Goal: Task Accomplishment & Management: Manage account settings

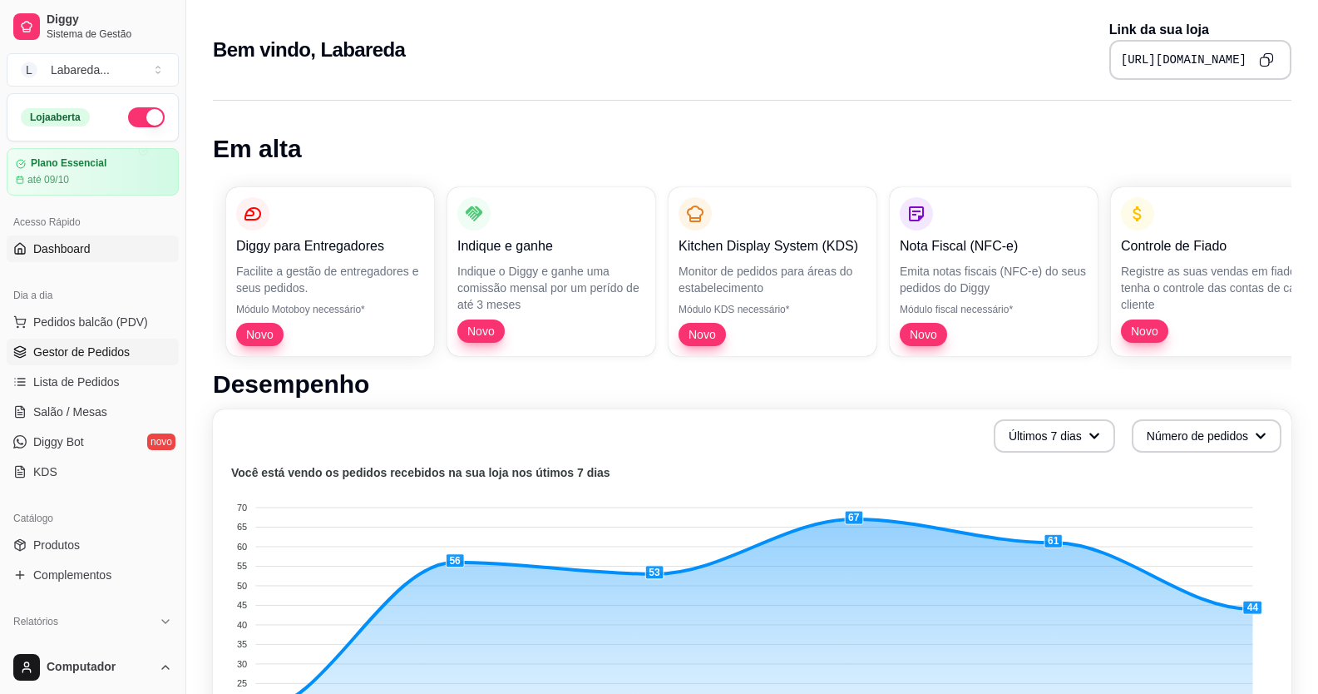
click at [90, 355] on span "Gestor de Pedidos" at bounding box center [81, 351] width 96 height 17
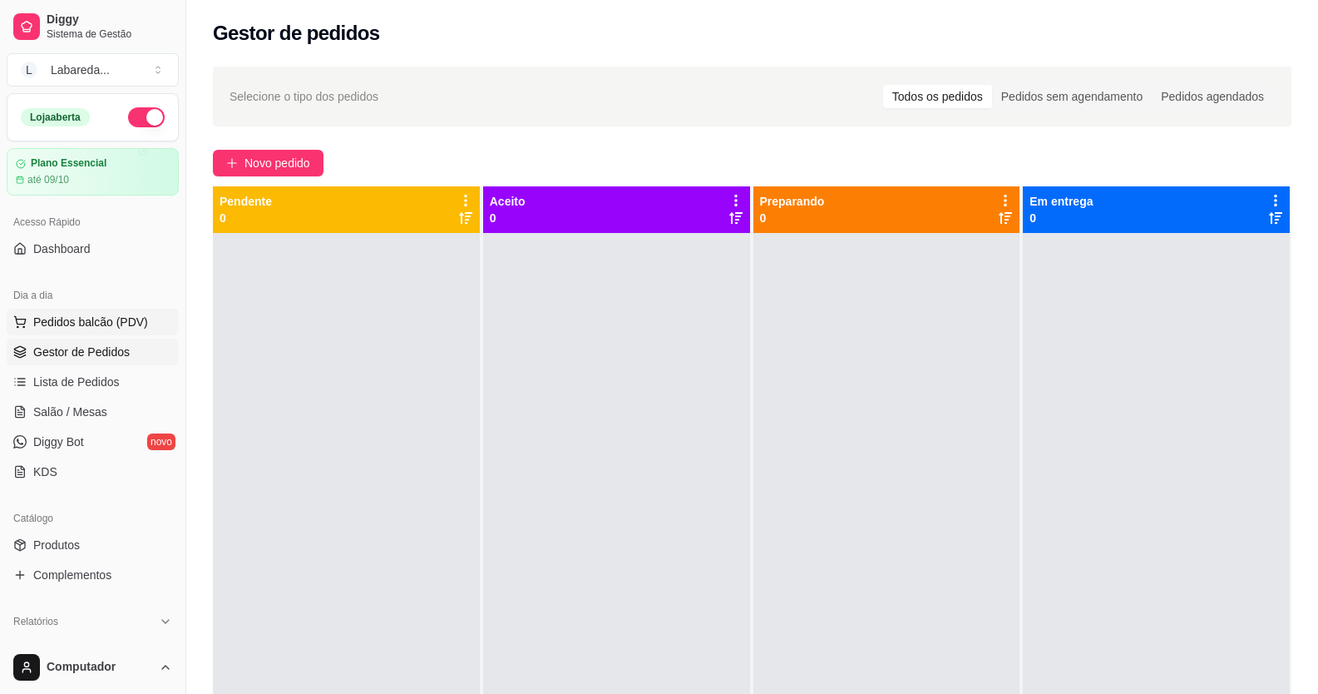
click at [102, 317] on span "Pedidos balcão (PDV)" at bounding box center [90, 322] width 115 height 17
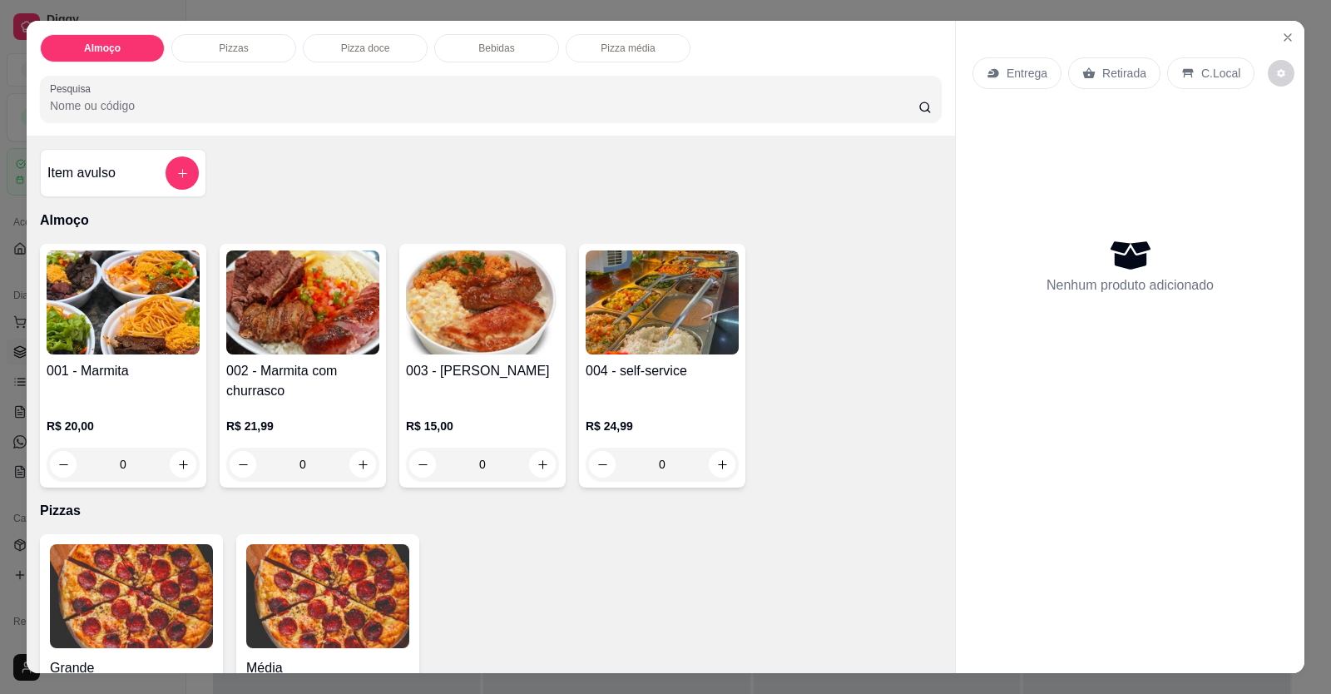
click at [25, 5] on div "Almoço Pizzas Pizza doce Bebidas Pizza média Pesquisa Item avulso Almoço 001 - …" at bounding box center [665, 347] width 1331 height 694
click at [1281, 32] on icon "Close" at bounding box center [1287, 37] width 13 height 13
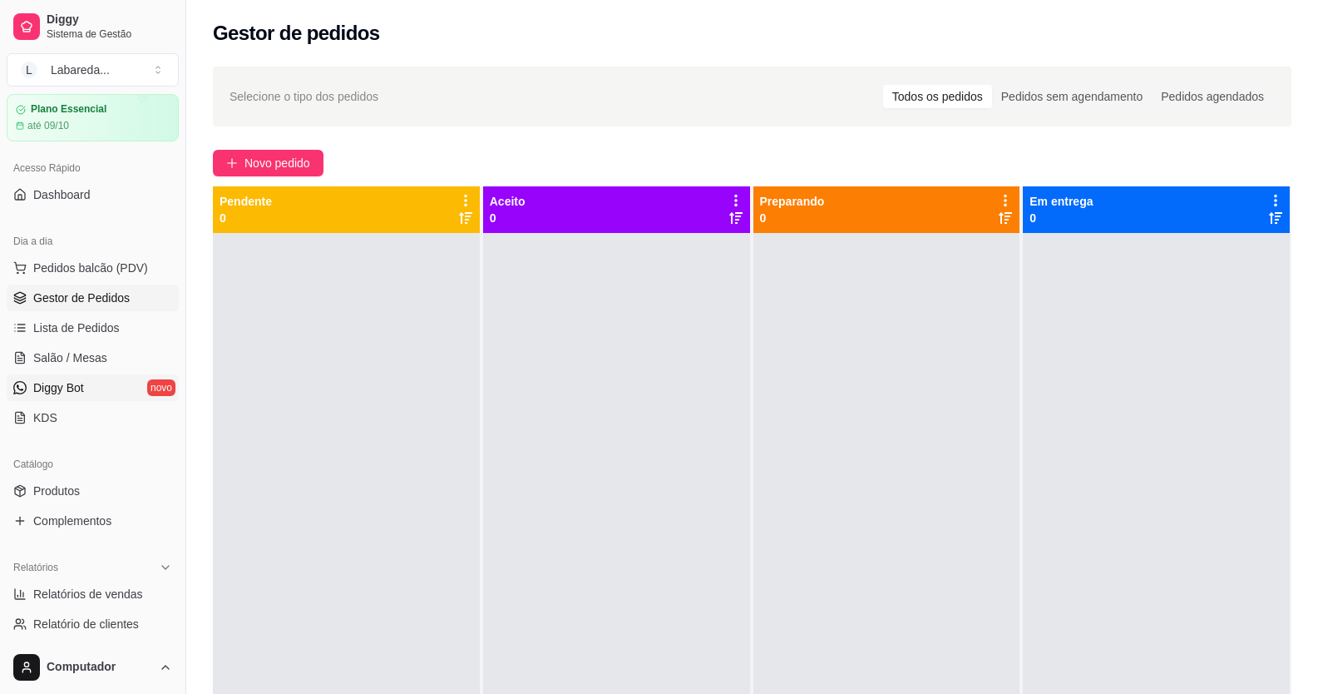
scroll to position [83, 0]
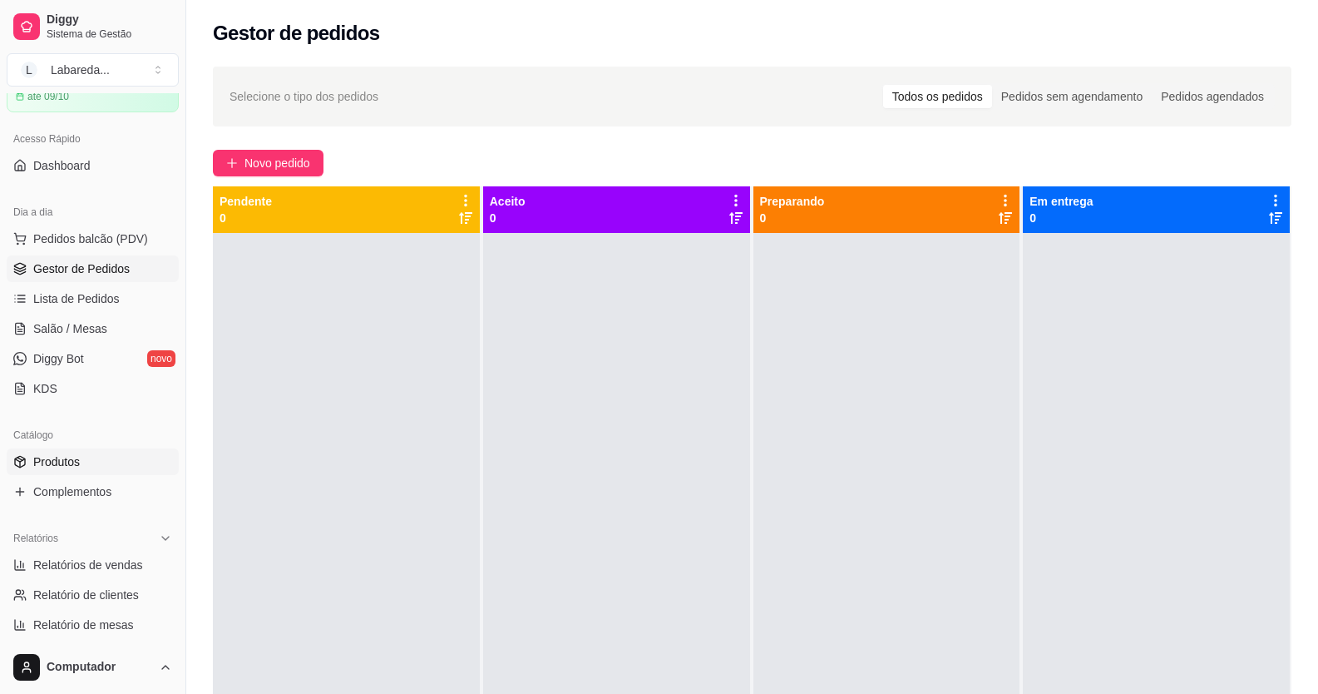
drag, startPoint x: 52, startPoint y: 447, endPoint x: 61, endPoint y: 467, distance: 21.2
click at [52, 447] on div "Catálogo" at bounding box center [93, 435] width 172 height 27
click at [69, 469] on ul "Produtos Complementos" at bounding box center [93, 476] width 172 height 57
click at [71, 464] on span "Produtos" at bounding box center [56, 461] width 47 height 17
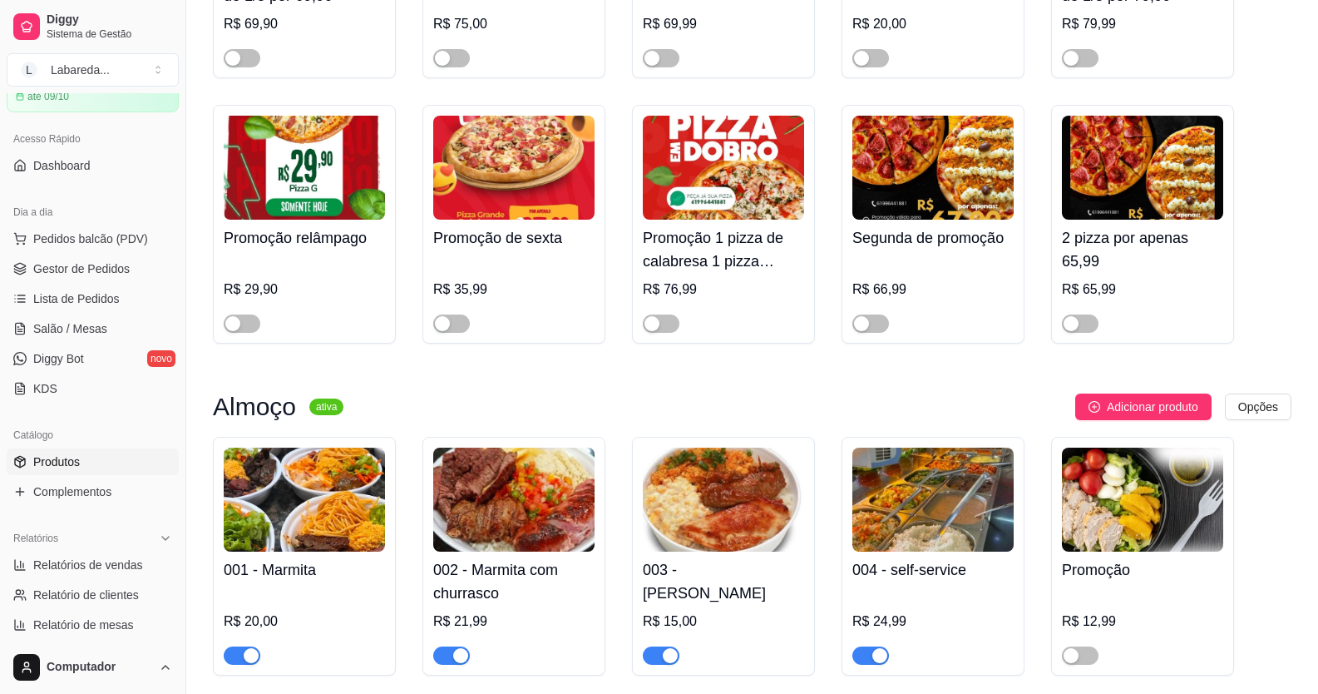
scroll to position [665, 0]
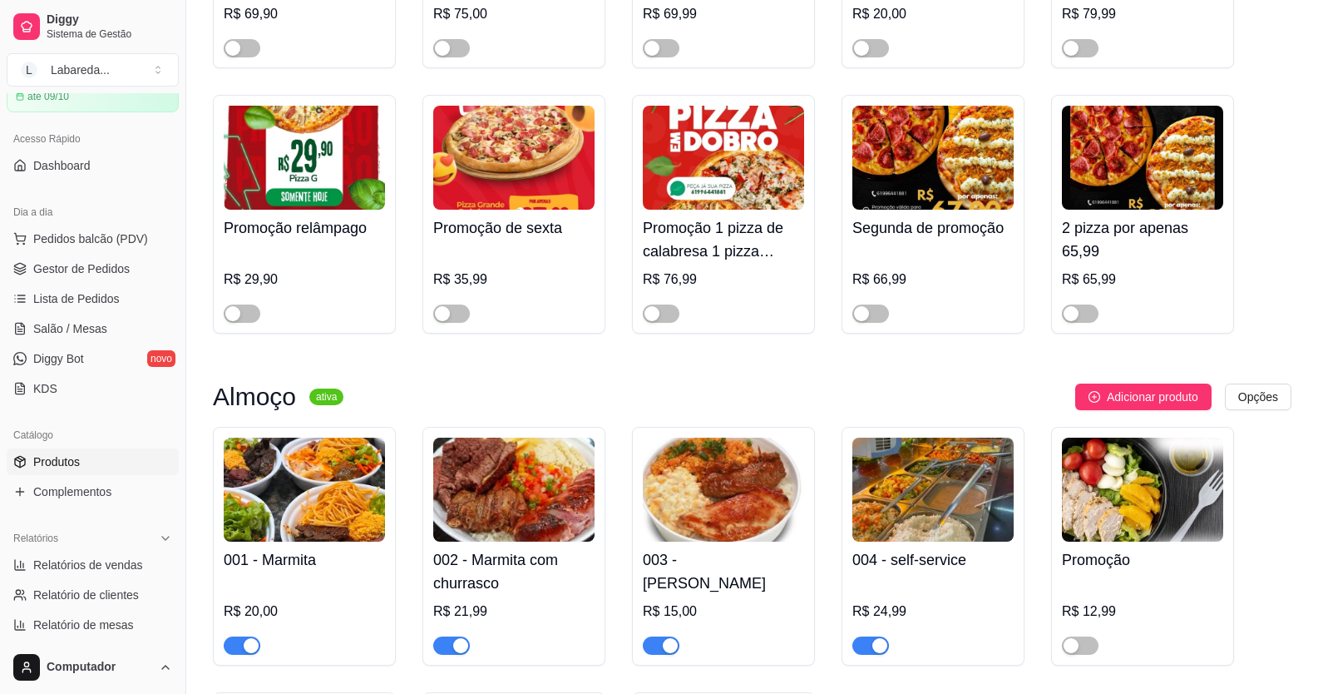
click at [252, 644] on div "button" at bounding box center [251, 645] width 15 height 15
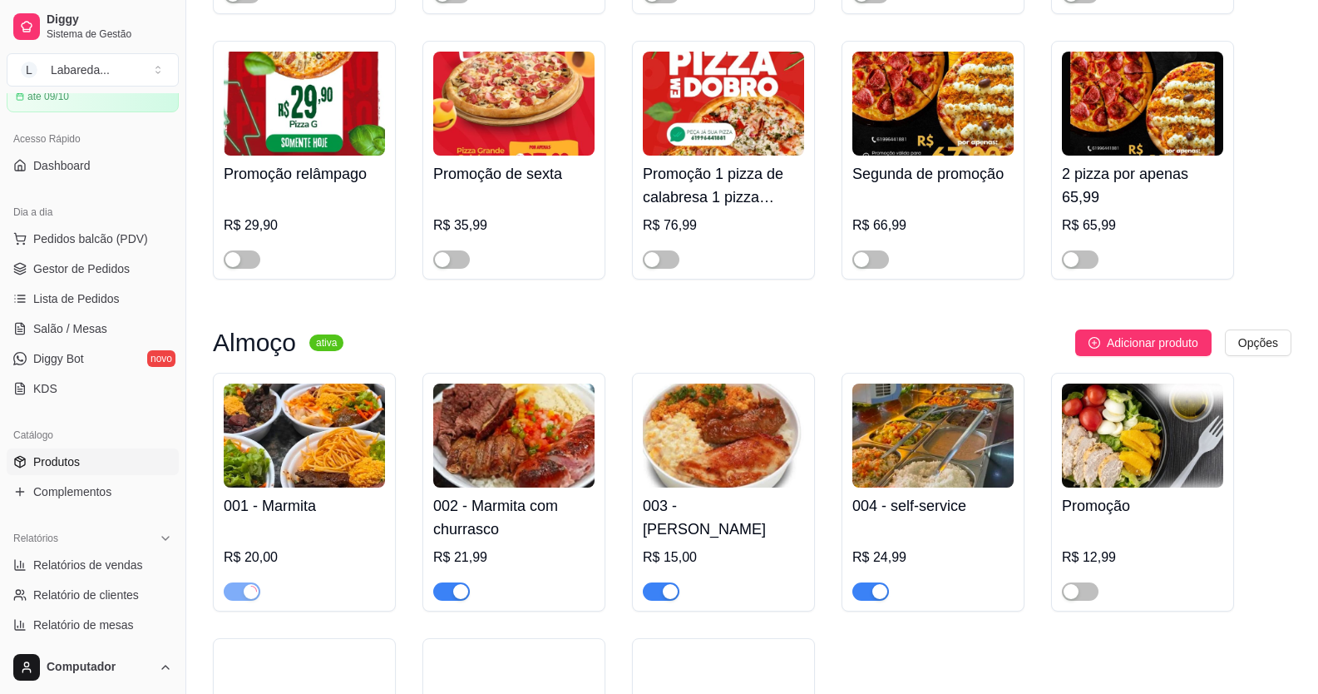
scroll to position [748, 0]
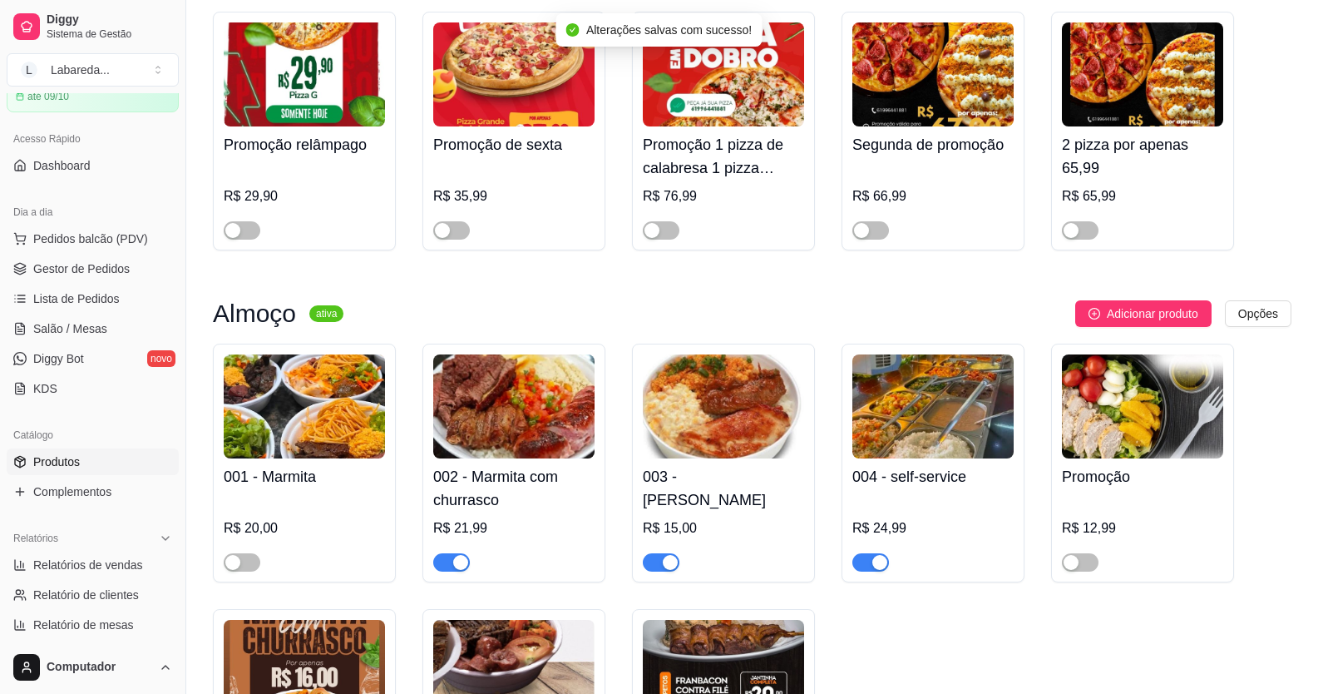
drag, startPoint x: 451, startPoint y: 562, endPoint x: 727, endPoint y: 585, distance: 277.1
click at [452, 562] on button "button" at bounding box center [451, 562] width 37 height 18
click at [663, 566] on div "button" at bounding box center [670, 562] width 15 height 15
click at [876, 564] on div "button" at bounding box center [879, 562] width 15 height 15
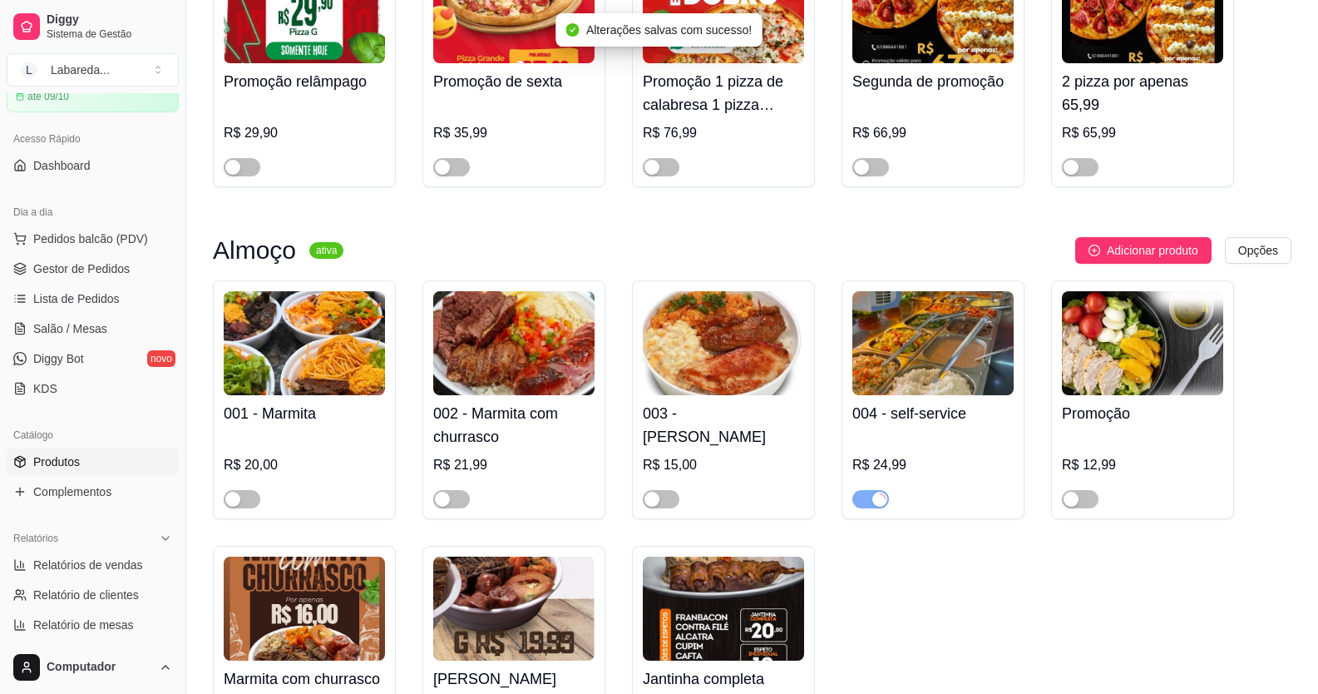
scroll to position [1081, 0]
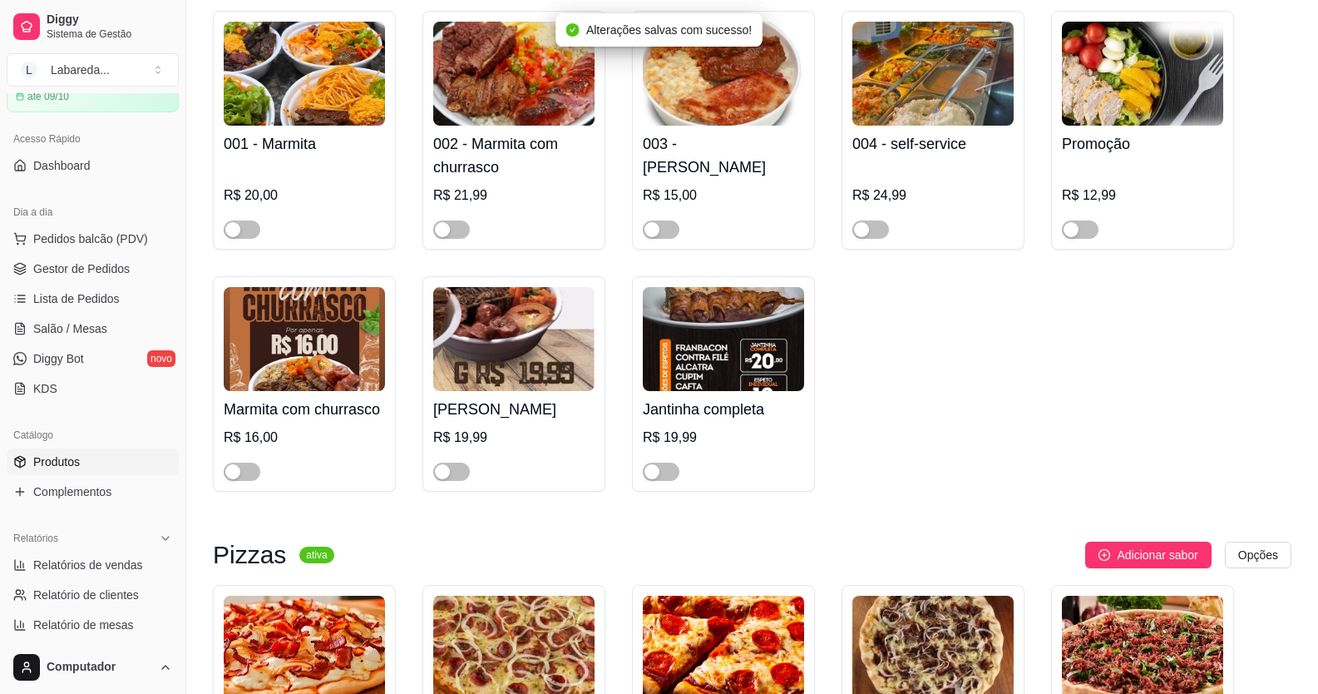
drag, startPoint x: 648, startPoint y: 470, endPoint x: 654, endPoint y: 459, distance: 12.7
click at [650, 470] on div "button" at bounding box center [651, 471] width 15 height 15
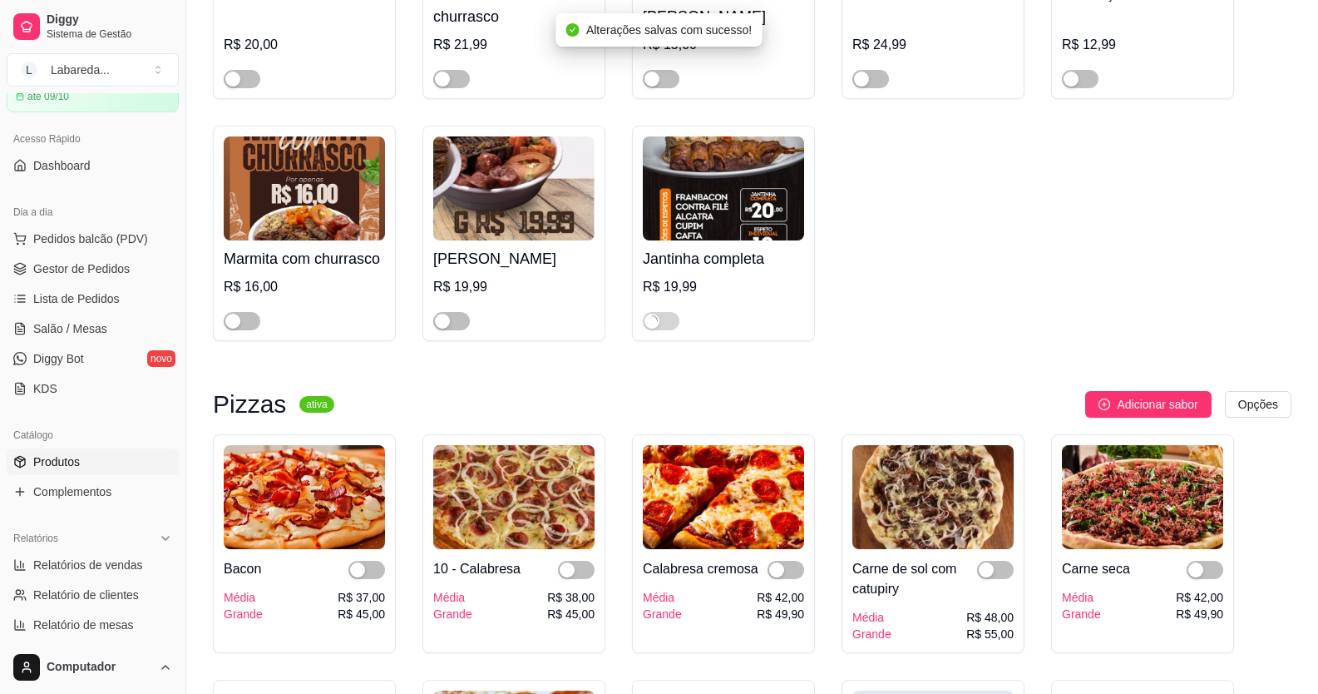
scroll to position [1247, 0]
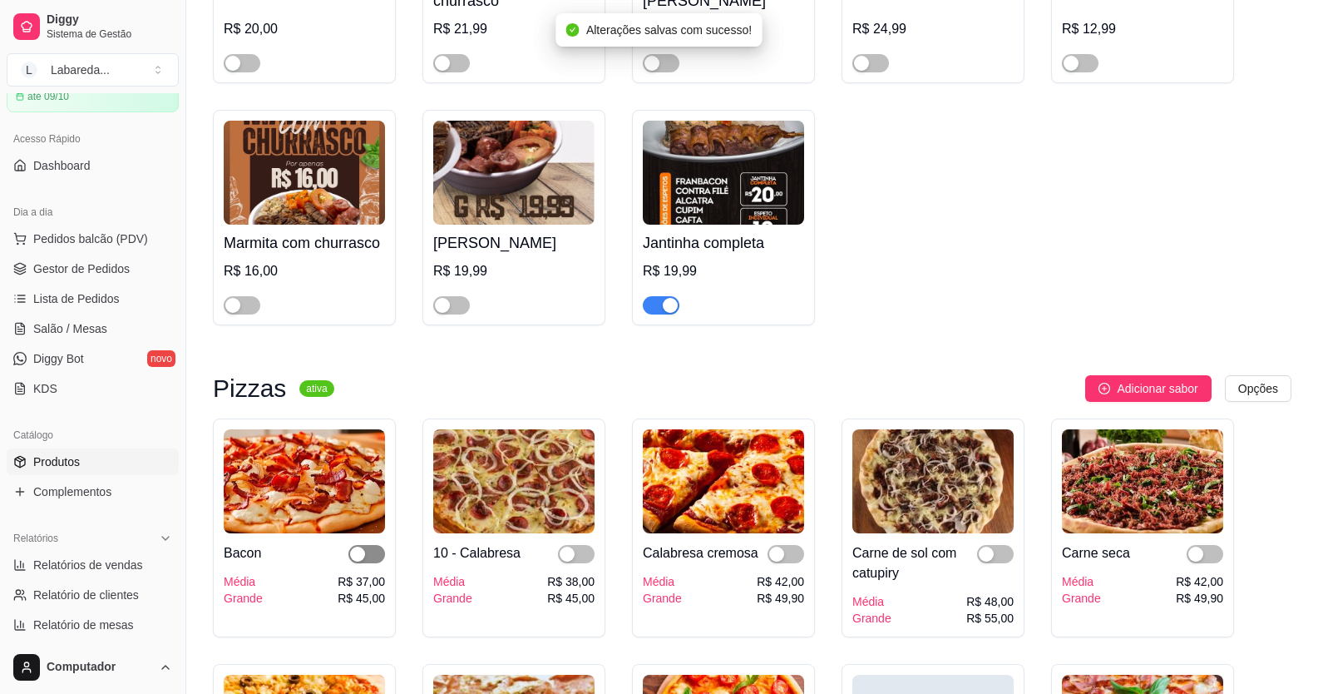
click at [354, 559] on div "button" at bounding box center [357, 553] width 15 height 15
click at [570, 561] on div "button" at bounding box center [567, 553] width 15 height 15
click at [776, 546] on div "Calabresa cremosa Média Grande R$ 42,00 R$ 49,90" at bounding box center [723, 569] width 161 height 73
click at [785, 559] on button "button" at bounding box center [786, 554] width 37 height 18
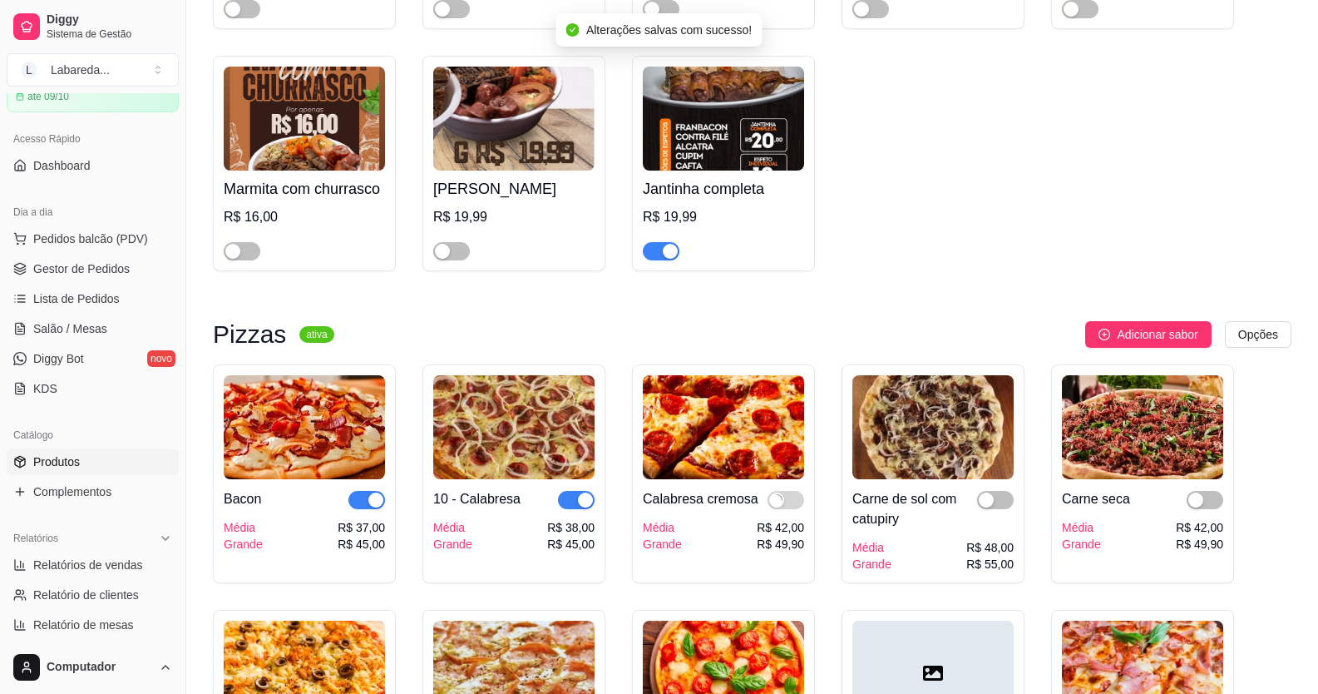
scroll to position [1331, 0]
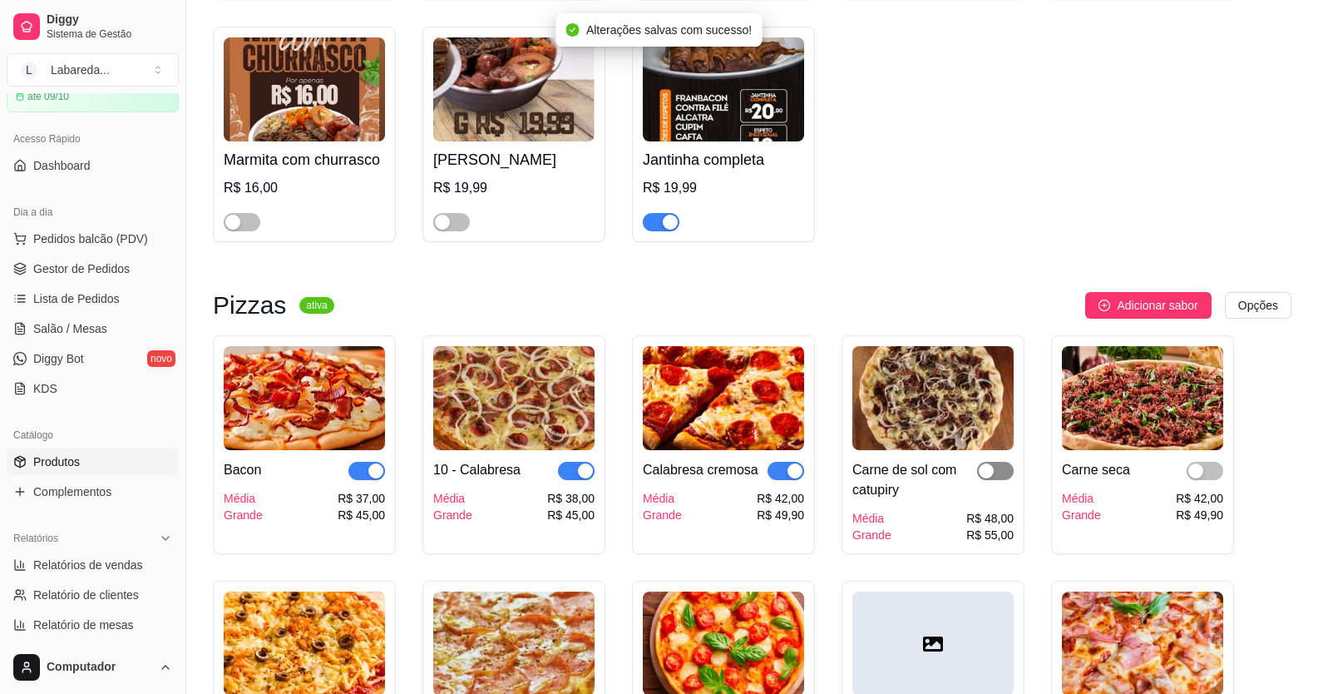
click at [987, 477] on div "button" at bounding box center [986, 470] width 15 height 15
click at [1191, 469] on div "button" at bounding box center [1195, 470] width 15 height 15
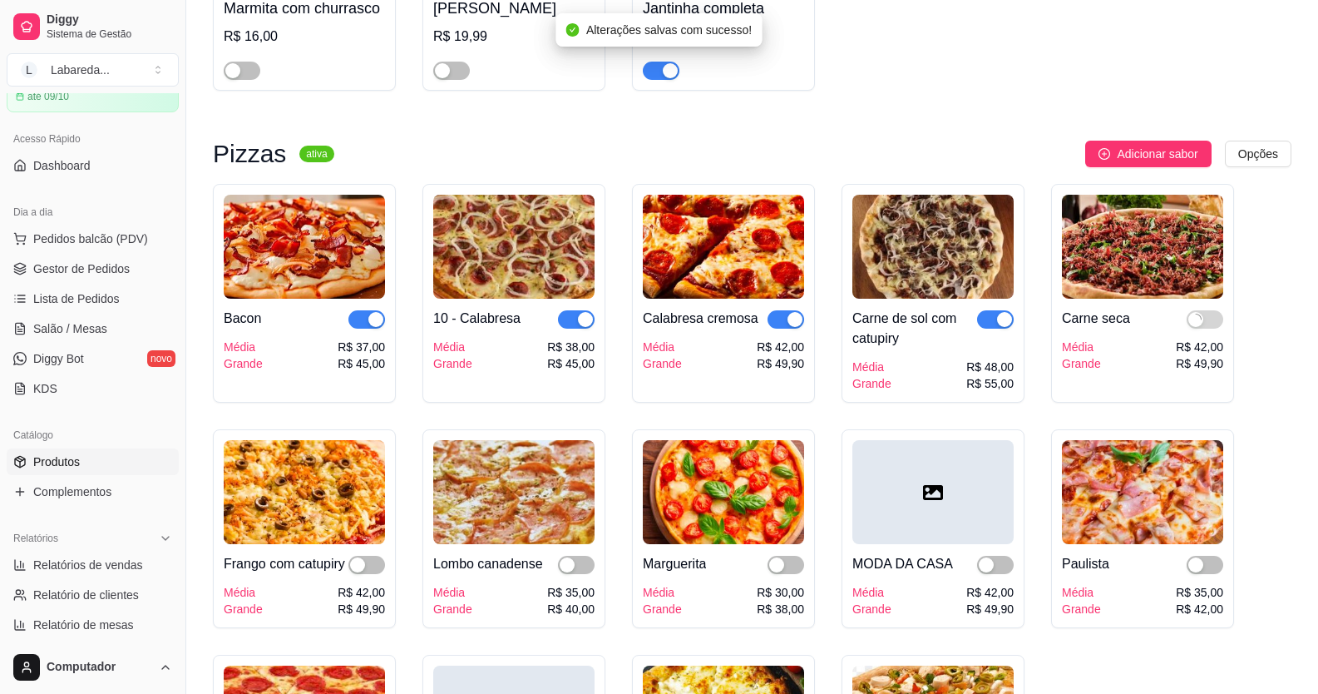
scroll to position [1497, 0]
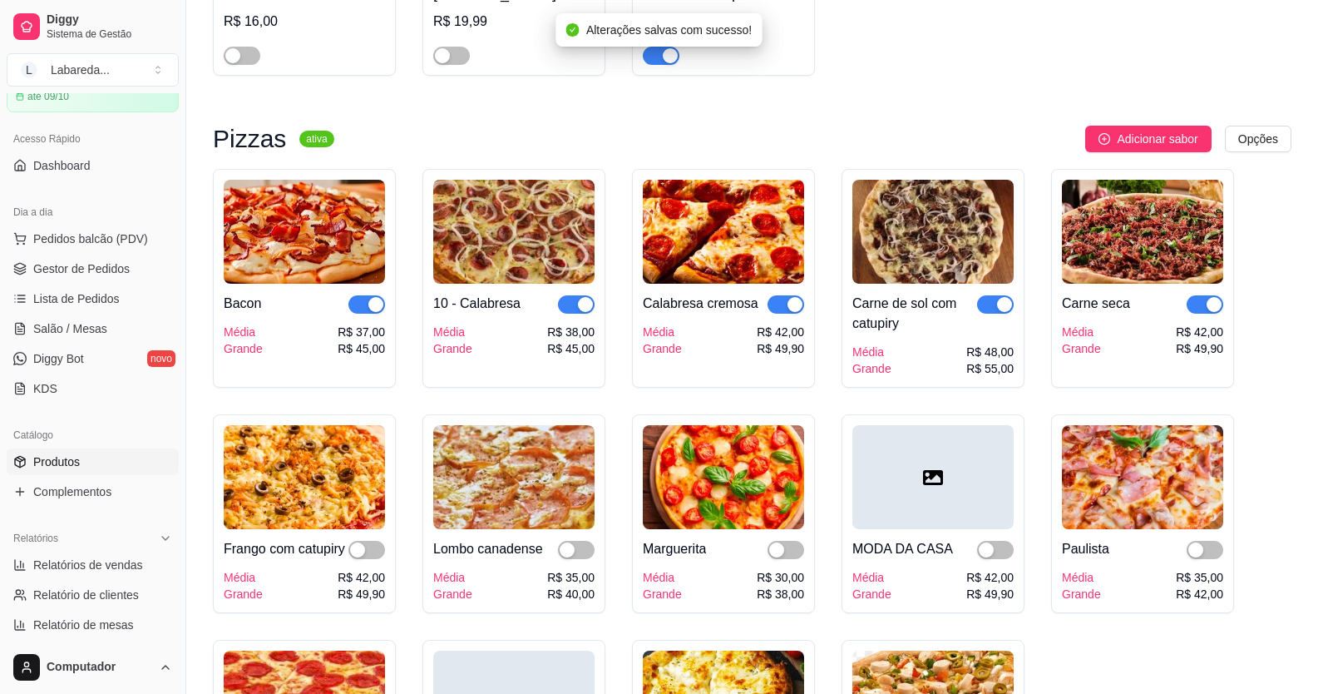
click at [1202, 564] on div "Paulista Média Grande R$ 35,00 R$ 42,00" at bounding box center [1142, 565] width 161 height 73
drag, startPoint x: 1198, startPoint y: 547, endPoint x: 1169, endPoint y: 559, distance: 31.3
click at [1198, 546] on button "button" at bounding box center [1205, 550] width 37 height 18
click at [986, 557] on div "button" at bounding box center [986, 549] width 15 height 15
drag, startPoint x: 780, startPoint y: 550, endPoint x: 724, endPoint y: 541, distance: 56.3
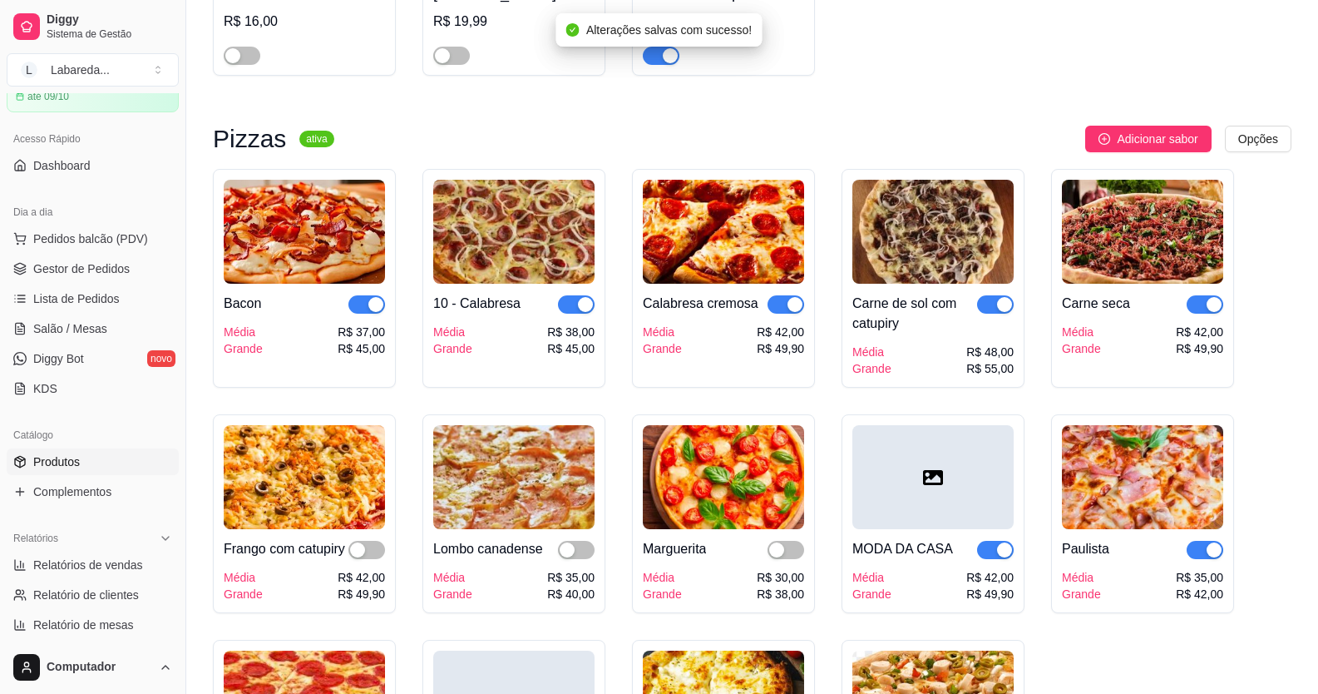
click at [781, 550] on div "button" at bounding box center [776, 549] width 15 height 15
click at [578, 558] on span "button" at bounding box center [576, 550] width 37 height 18
click at [374, 559] on span "button" at bounding box center [366, 550] width 37 height 18
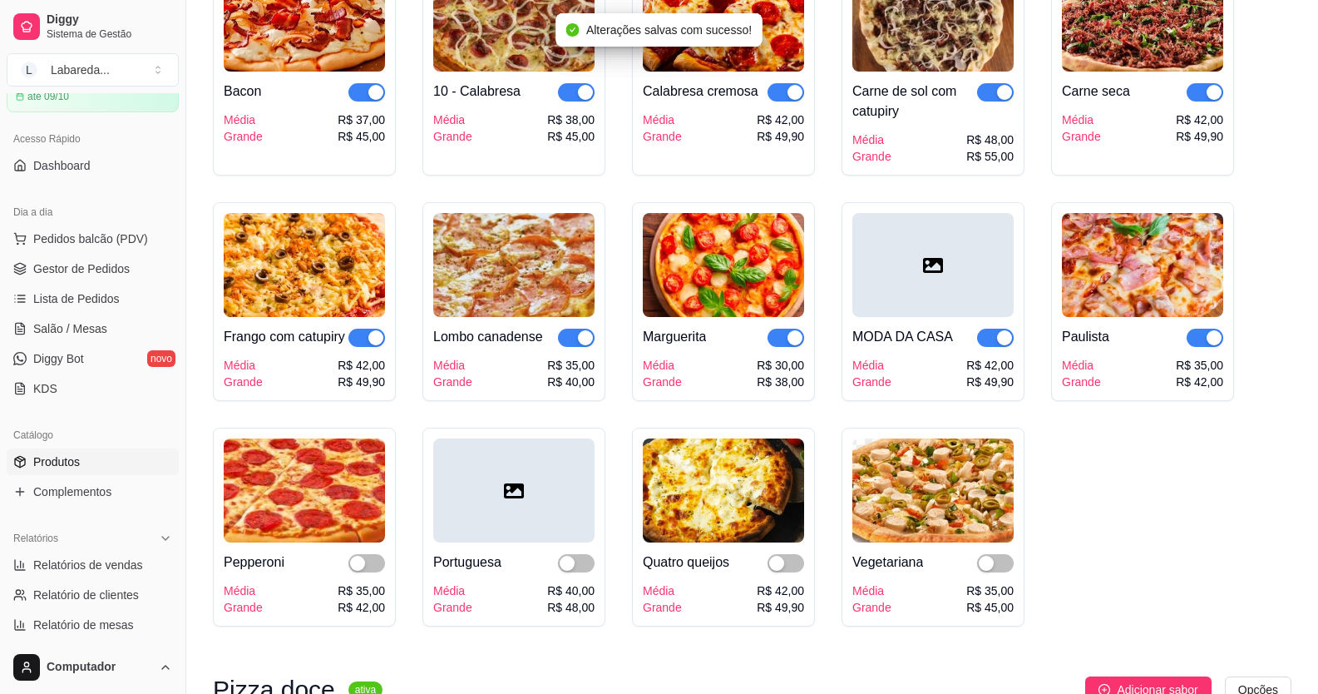
scroll to position [1829, 0]
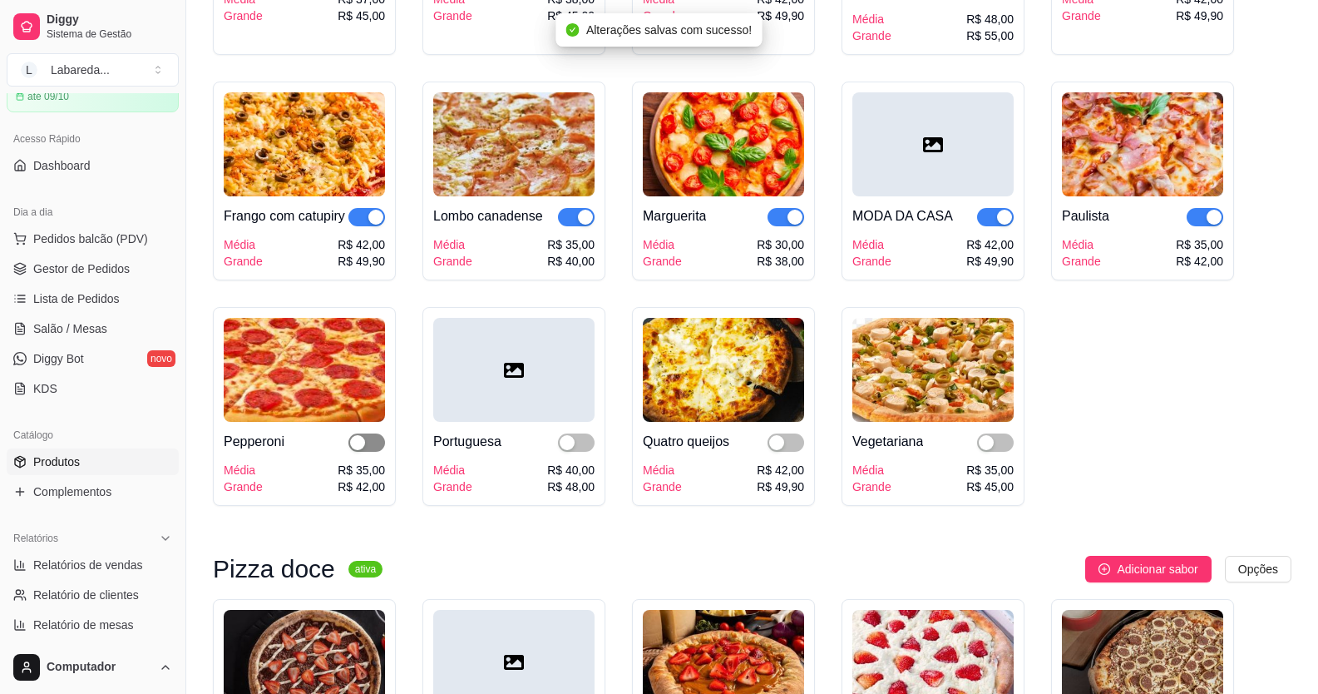
click at [360, 450] on div "button" at bounding box center [357, 442] width 15 height 15
drag, startPoint x: 565, startPoint y: 465, endPoint x: 631, endPoint y: 454, distance: 67.4
click at [565, 450] on div "button" at bounding box center [567, 442] width 15 height 15
click at [782, 450] on div "button" at bounding box center [776, 442] width 15 height 15
click at [993, 450] on div "button" at bounding box center [986, 442] width 15 height 15
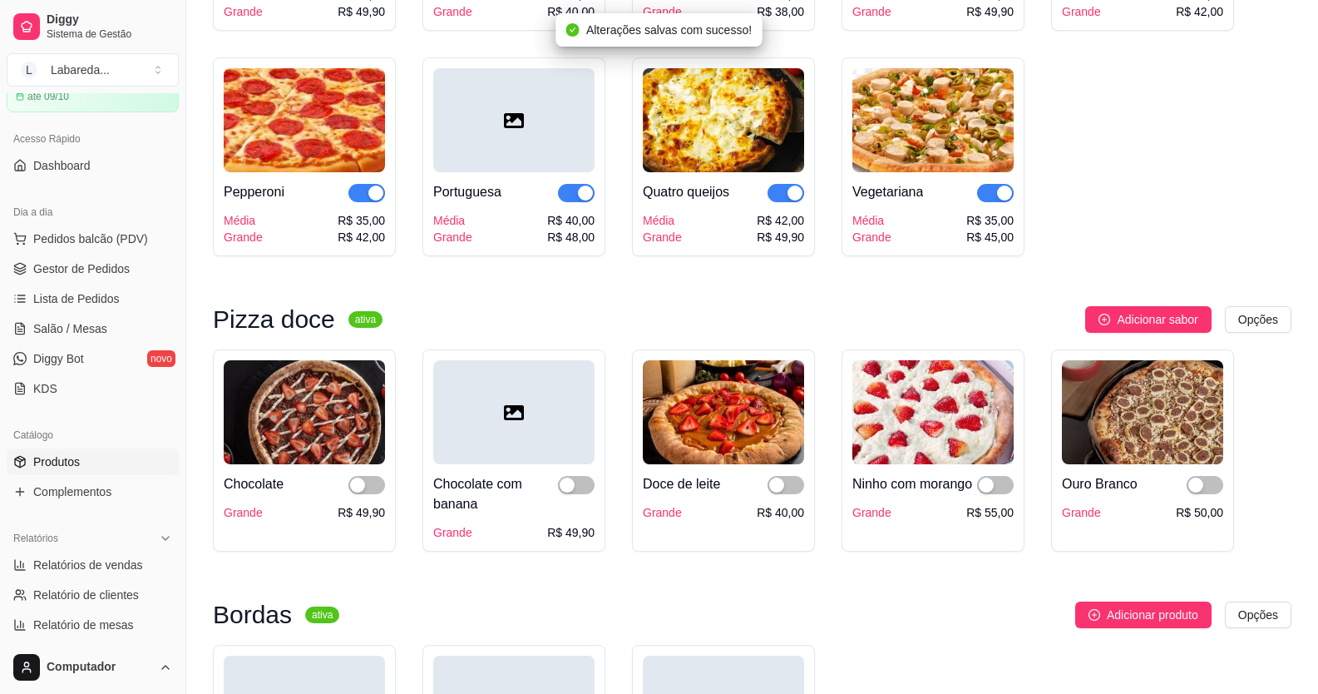
scroll to position [2245, 0]
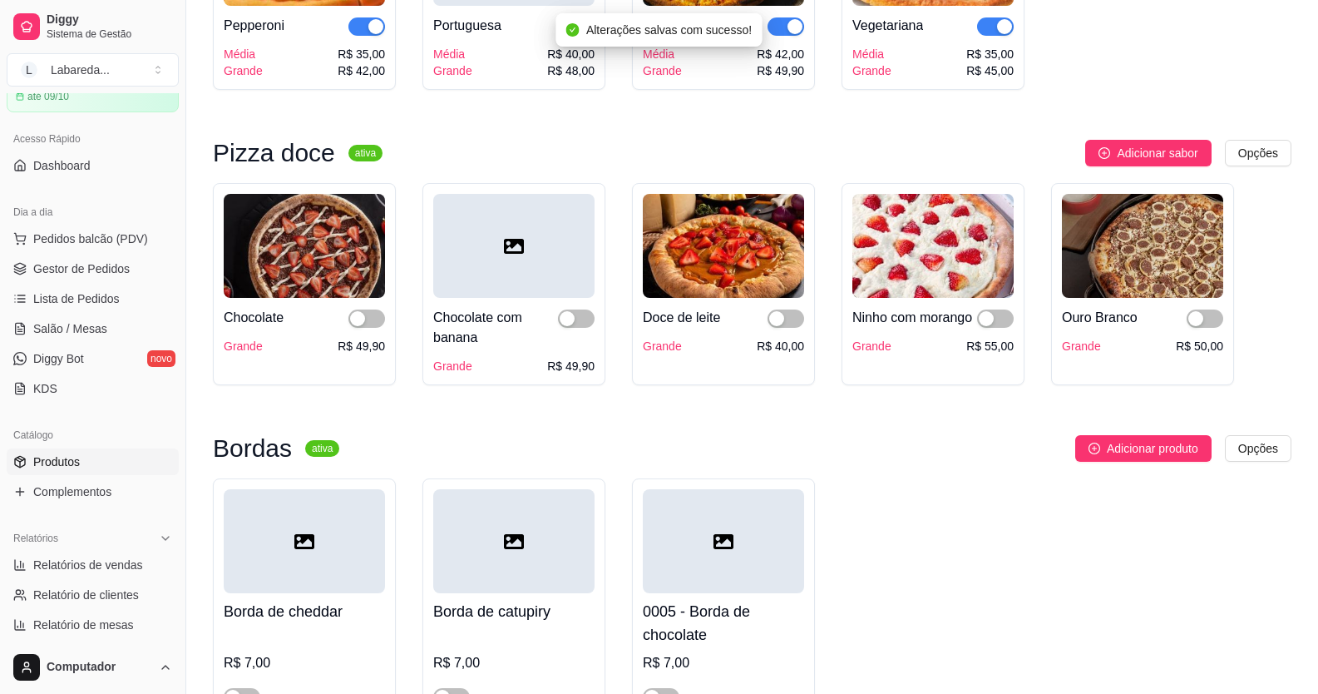
drag, startPoint x: 368, startPoint y: 343, endPoint x: 404, endPoint y: 344, distance: 36.6
click at [368, 328] on span "button" at bounding box center [366, 318] width 37 height 18
click at [559, 328] on span "button" at bounding box center [576, 318] width 37 height 18
click at [784, 328] on span "button" at bounding box center [786, 318] width 37 height 18
drag, startPoint x: 984, startPoint y: 344, endPoint x: 1006, endPoint y: 328, distance: 27.9
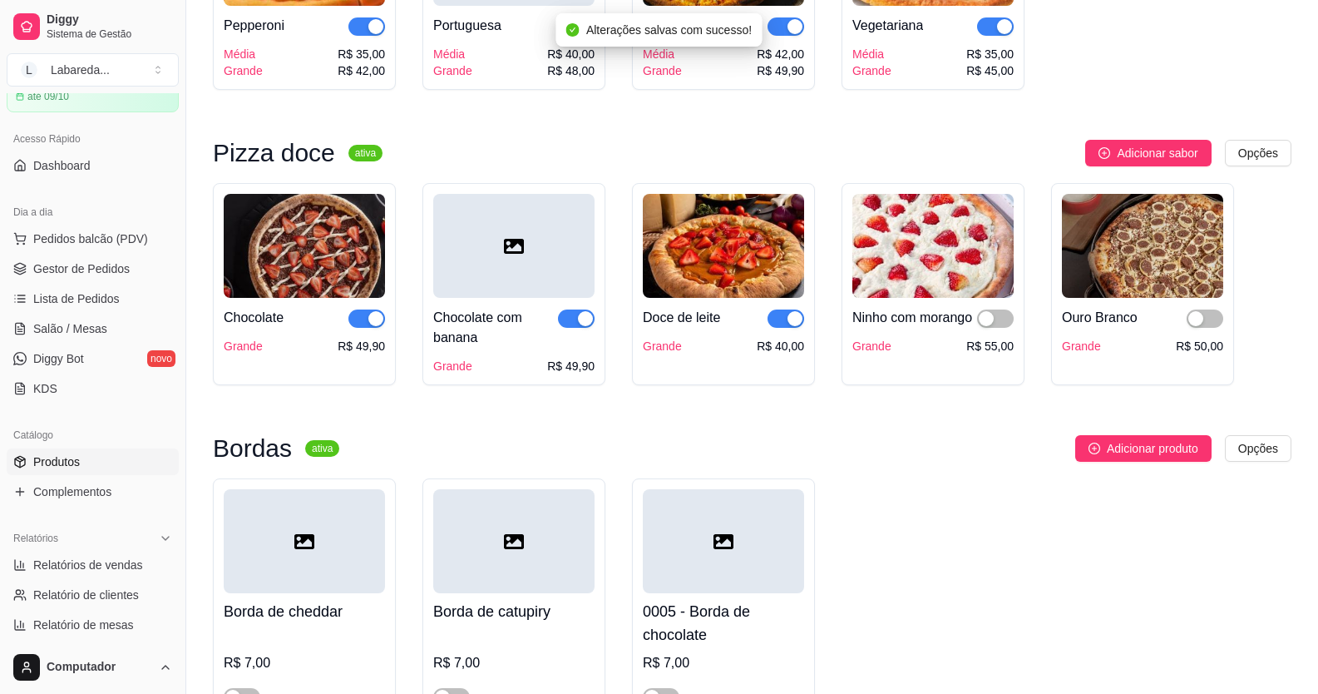
click at [983, 326] on div "button" at bounding box center [986, 318] width 15 height 15
click at [1203, 328] on button "button" at bounding box center [1205, 318] width 37 height 18
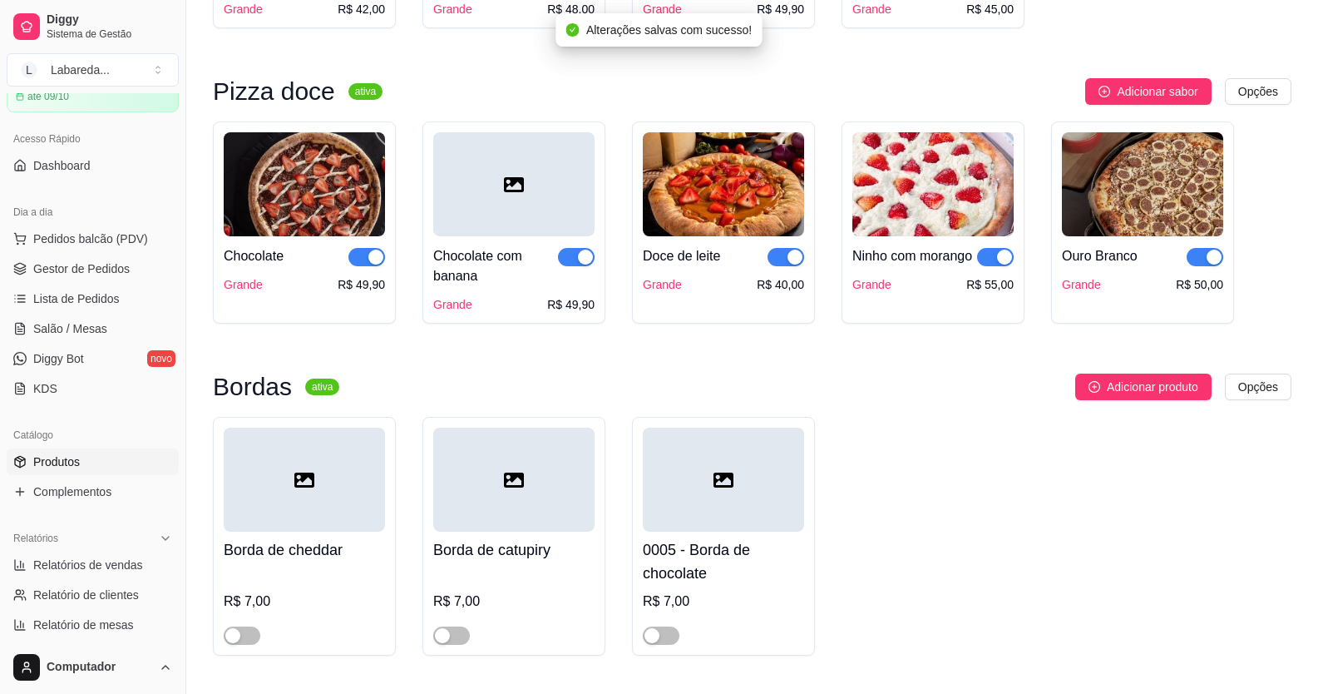
scroll to position [2495, 0]
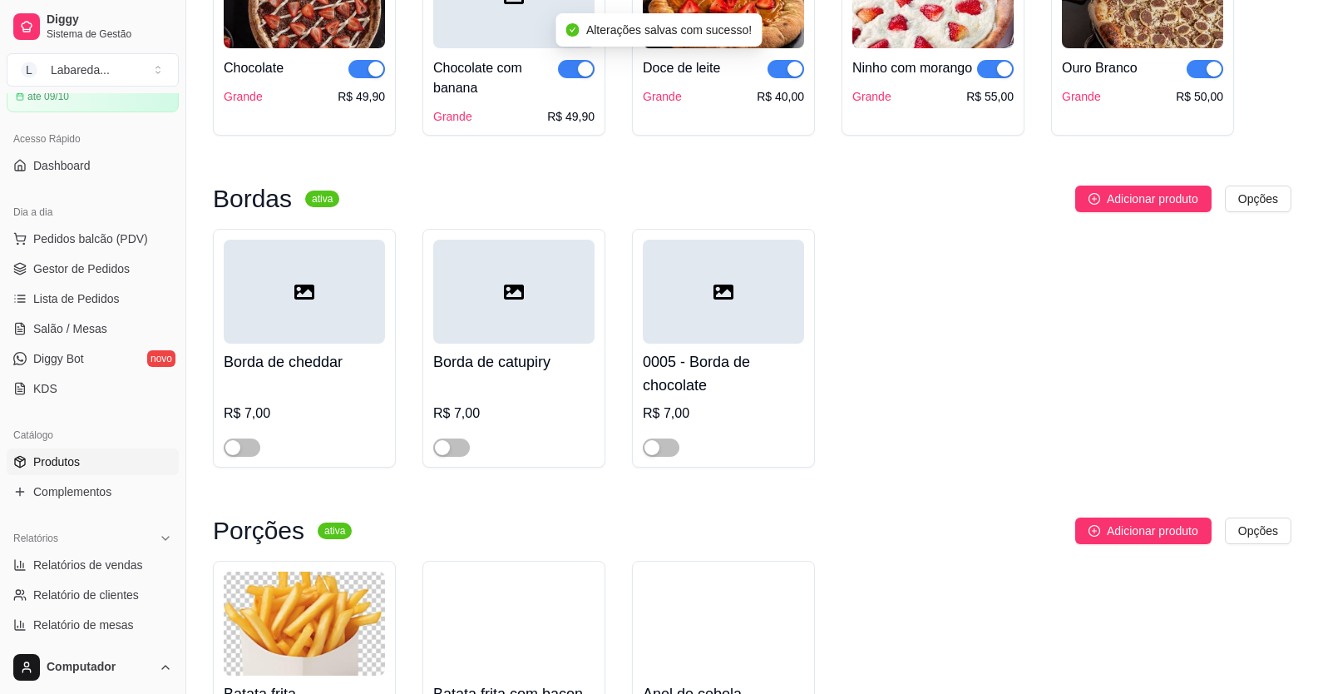
click at [225, 457] on div at bounding box center [242, 447] width 37 height 20
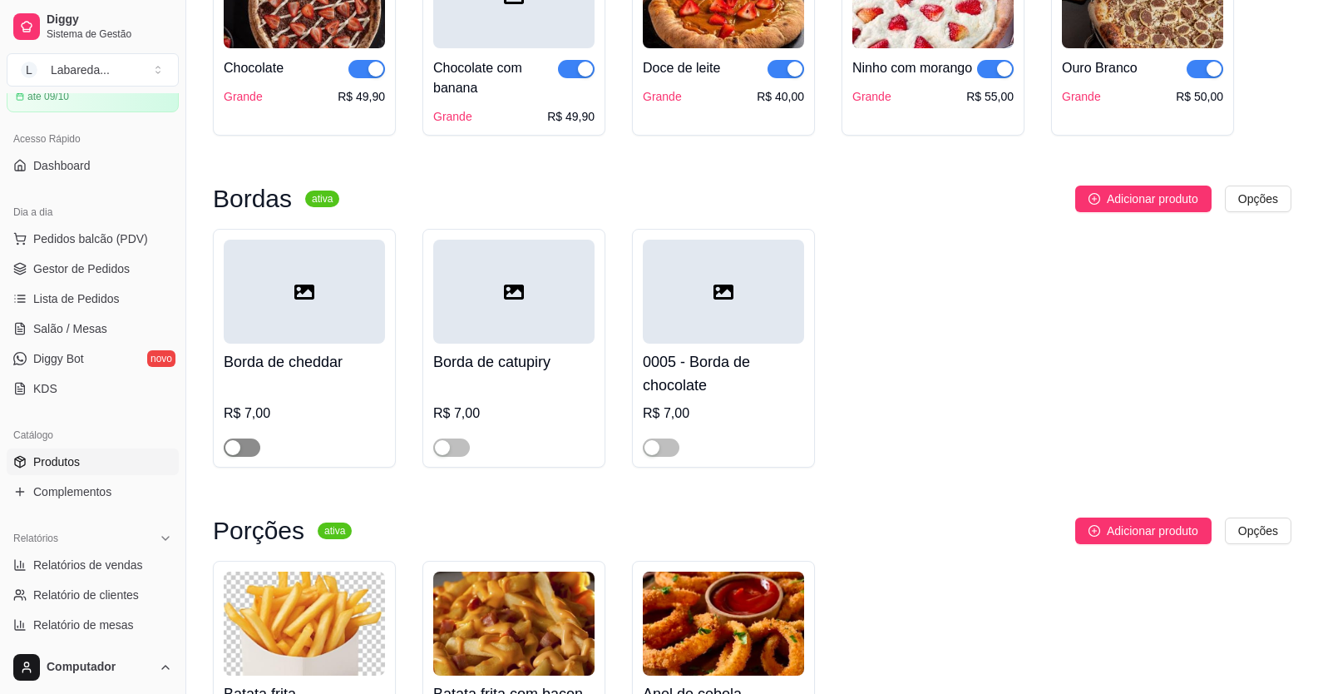
click at [239, 455] on div "button" at bounding box center [232, 447] width 15 height 15
click at [454, 457] on span "button" at bounding box center [451, 447] width 37 height 18
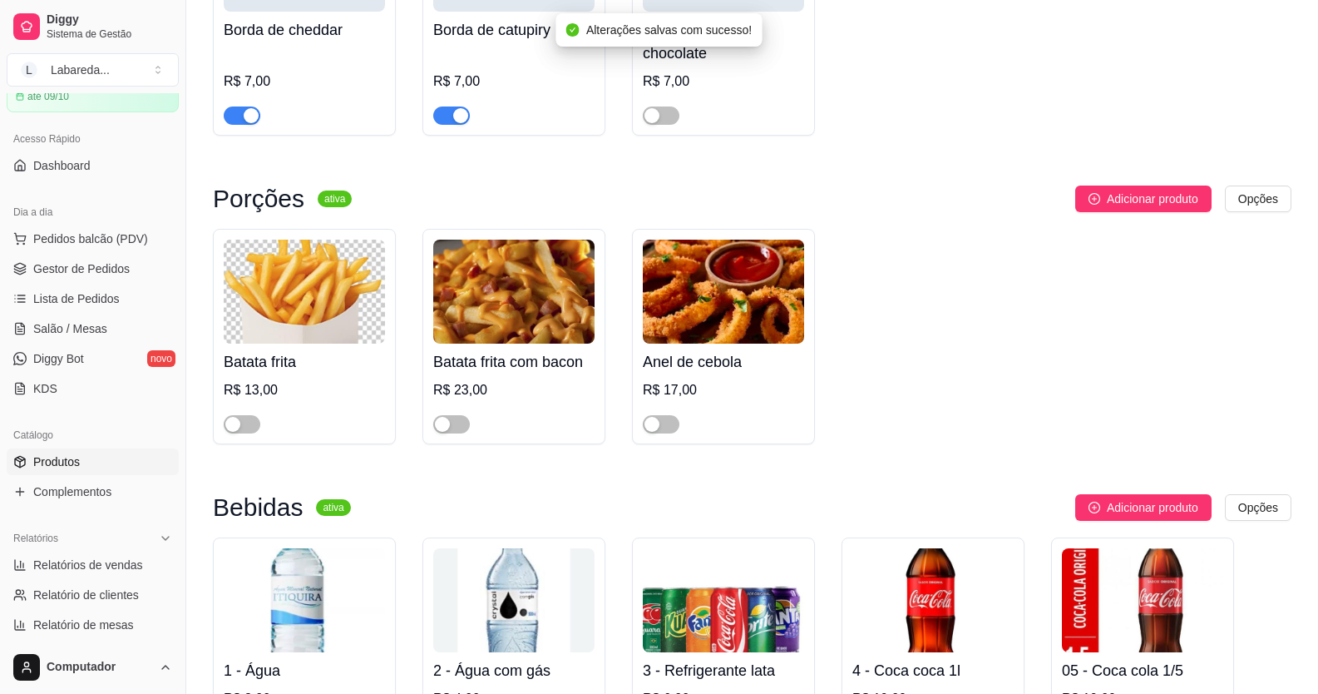
scroll to position [2827, 0]
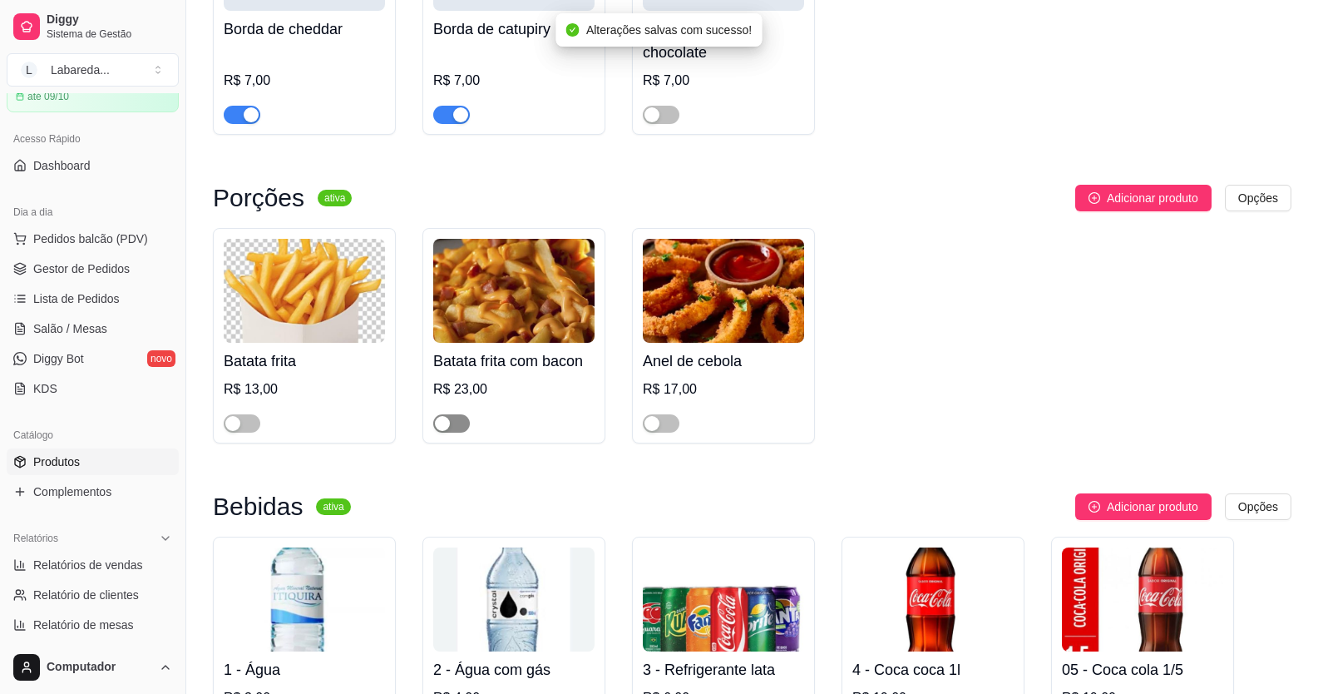
click at [446, 431] on div "button" at bounding box center [442, 423] width 15 height 15
drag, startPoint x: 232, startPoint y: 447, endPoint x: 289, endPoint y: 458, distance: 58.5
click at [231, 431] on div "button" at bounding box center [232, 423] width 15 height 15
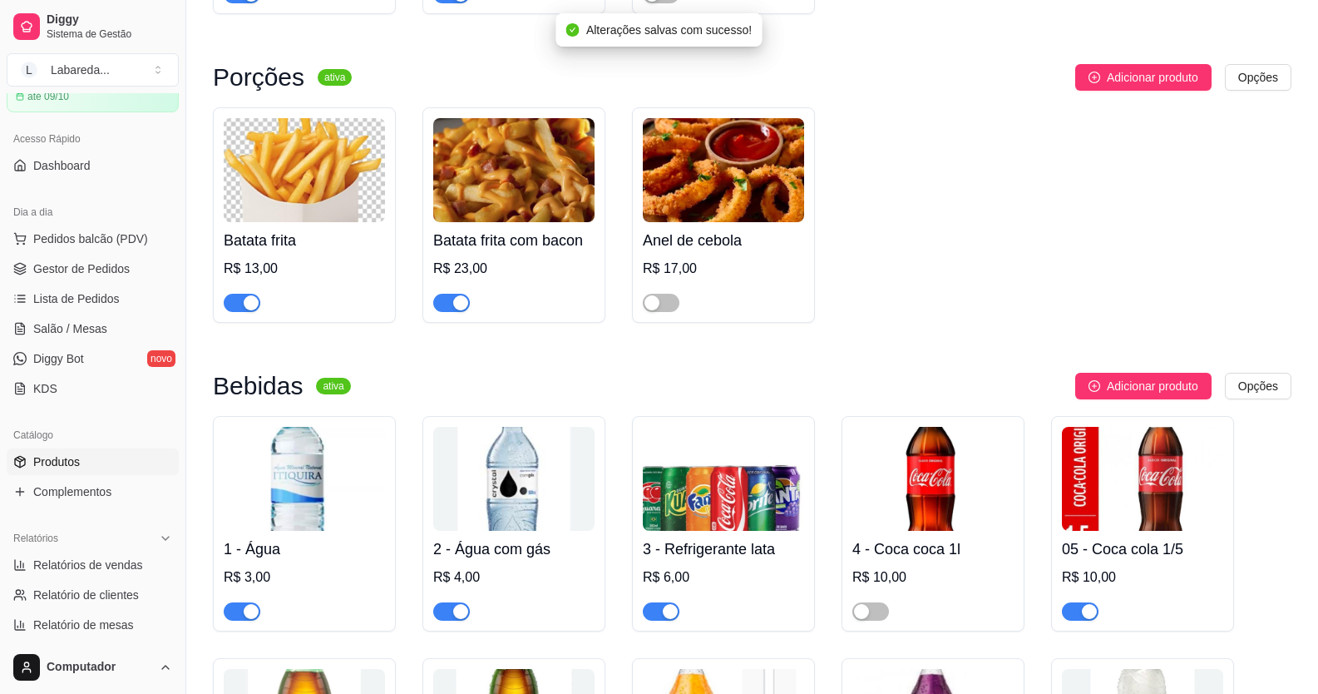
scroll to position [3077, 0]
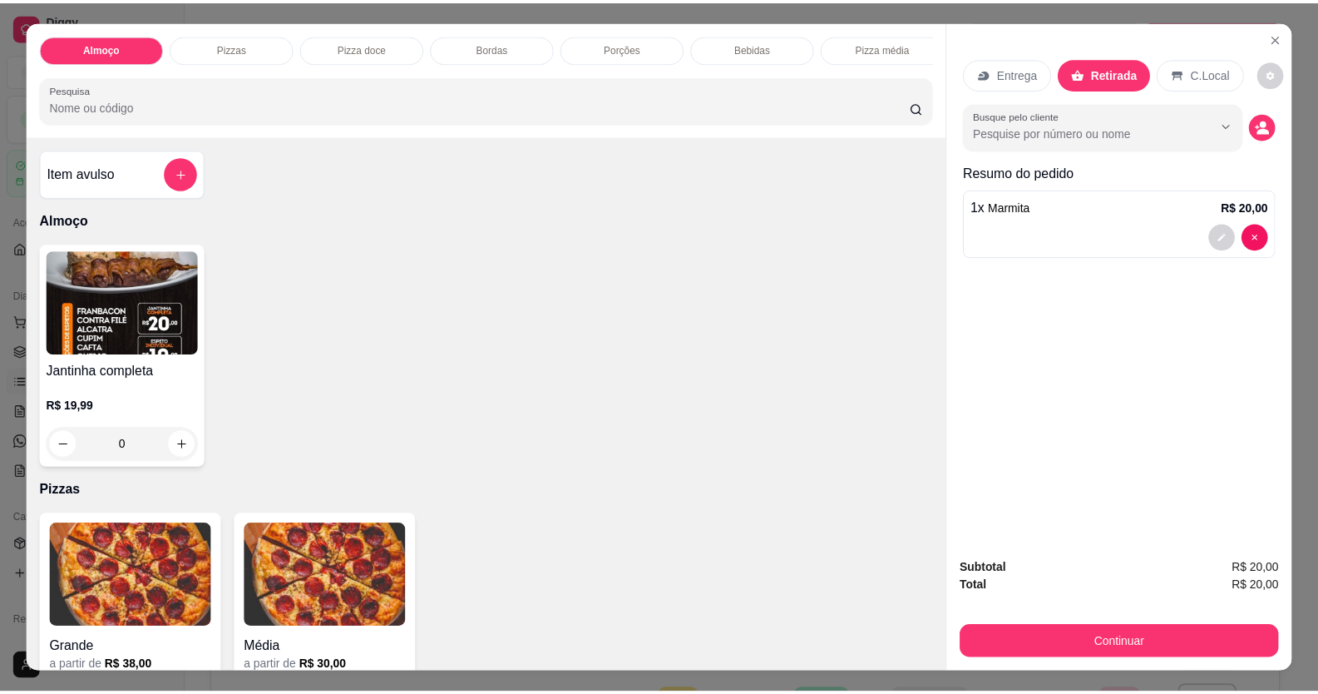
scroll to position [249, 0]
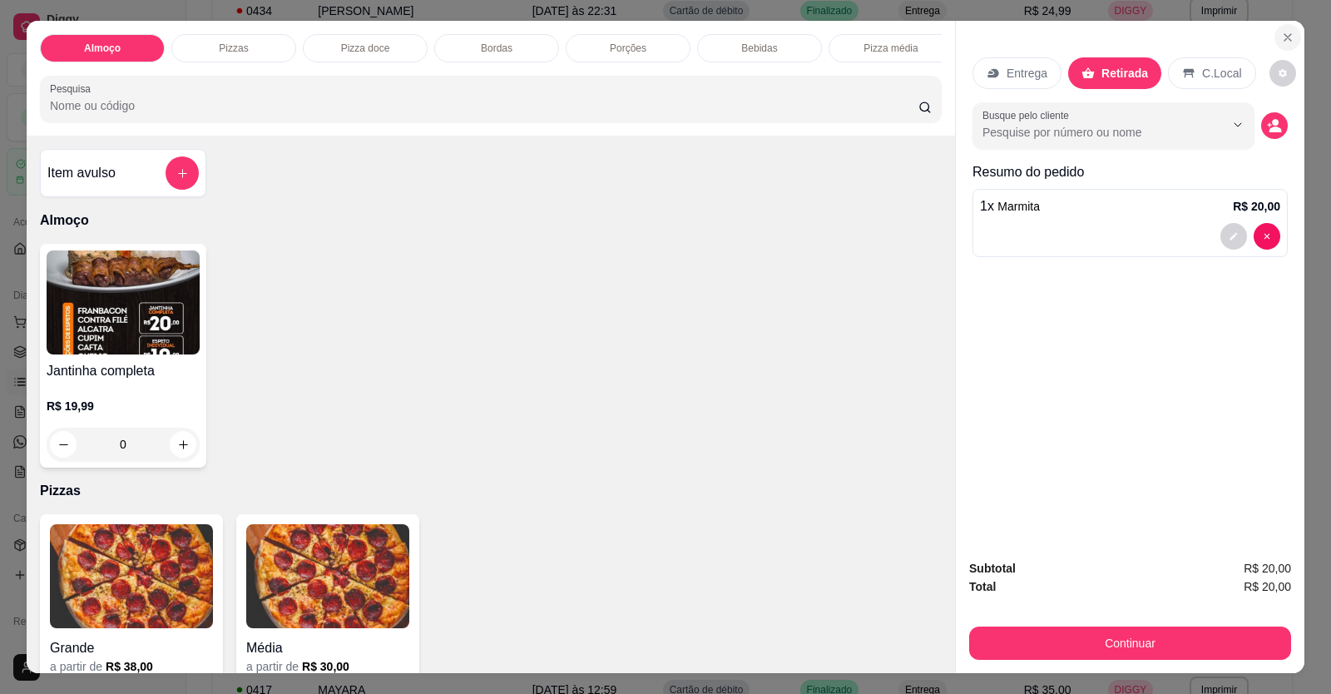
click at [1286, 35] on icon "Close" at bounding box center [1287, 37] width 13 height 13
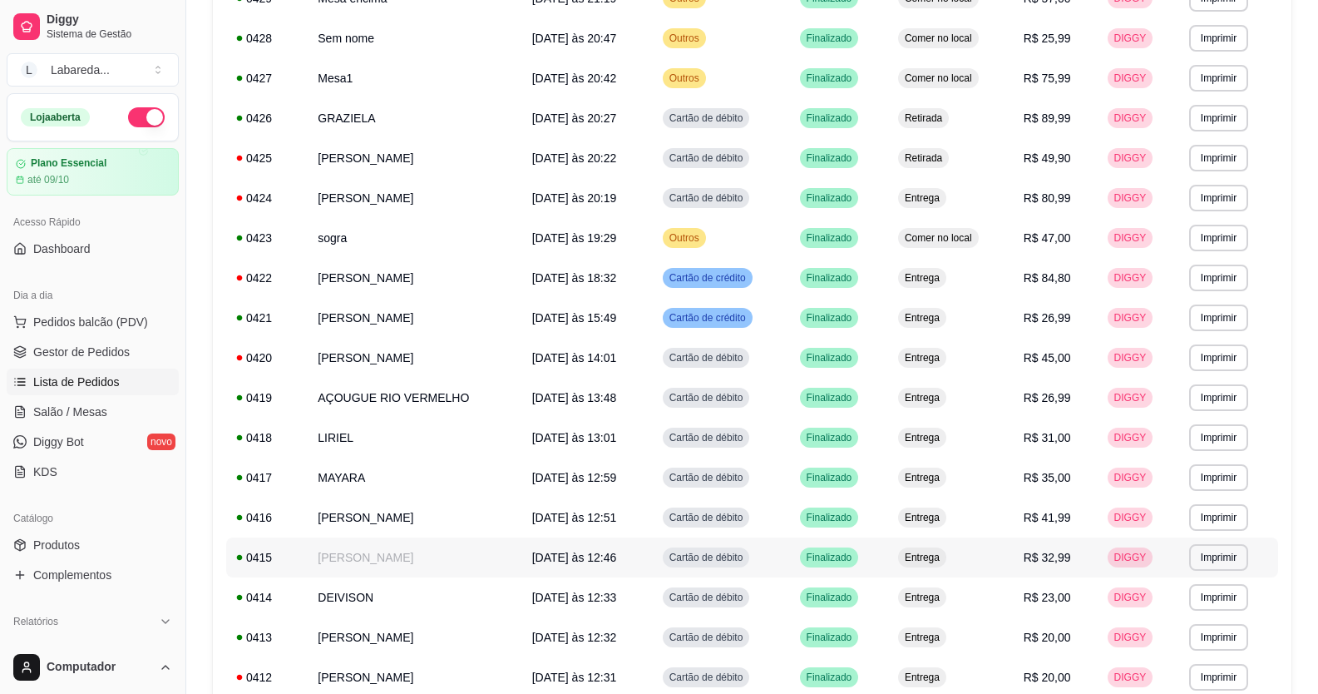
scroll to position [499, 0]
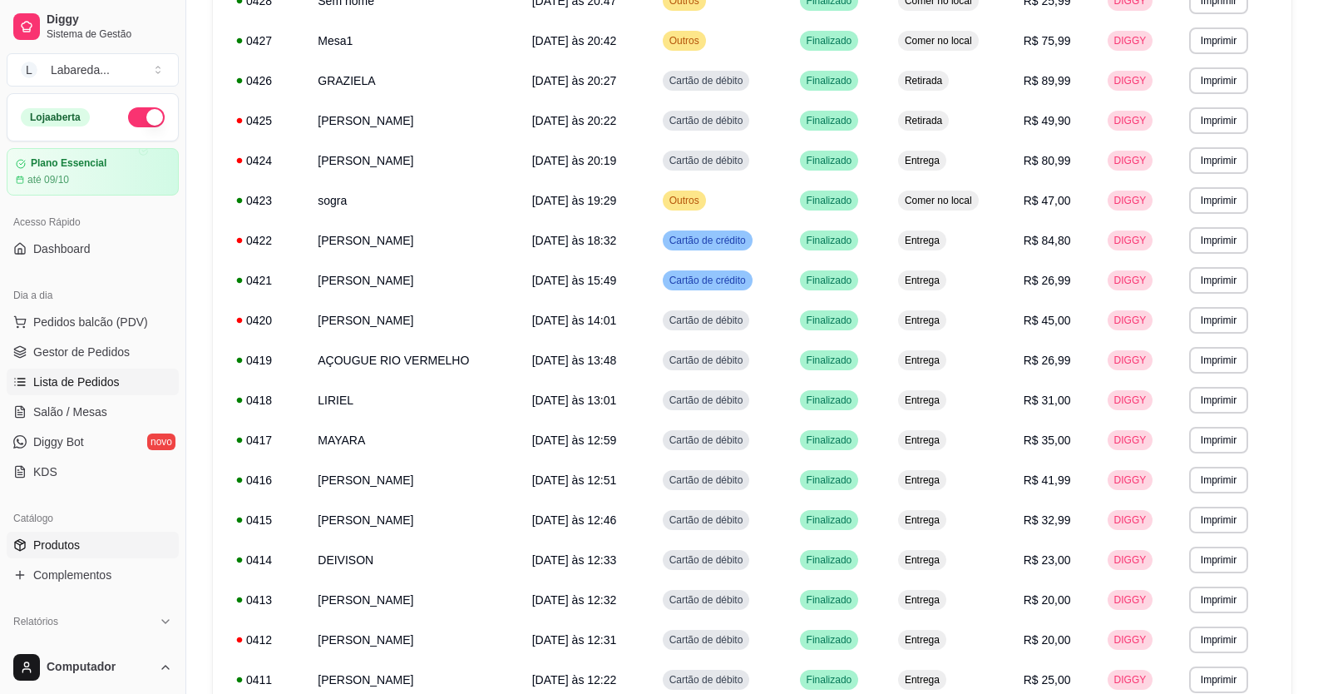
click at [72, 541] on span "Produtos" at bounding box center [56, 544] width 47 height 17
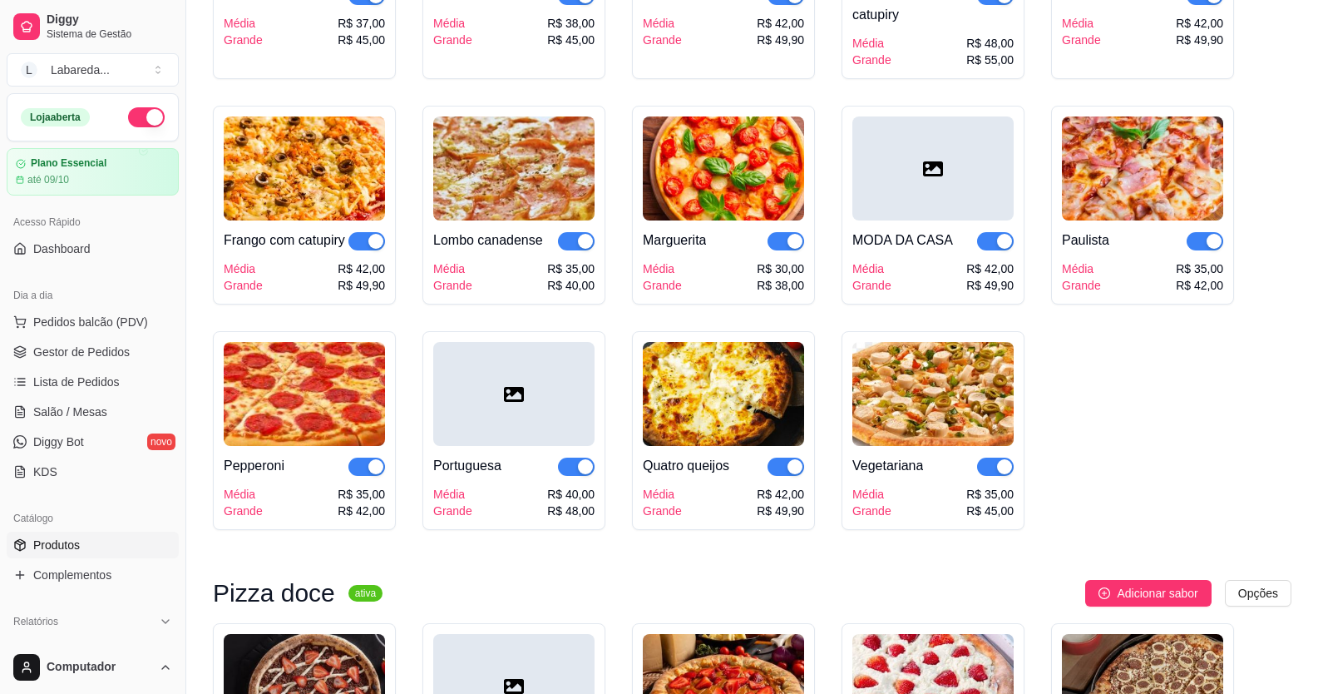
scroll to position [1829, 0]
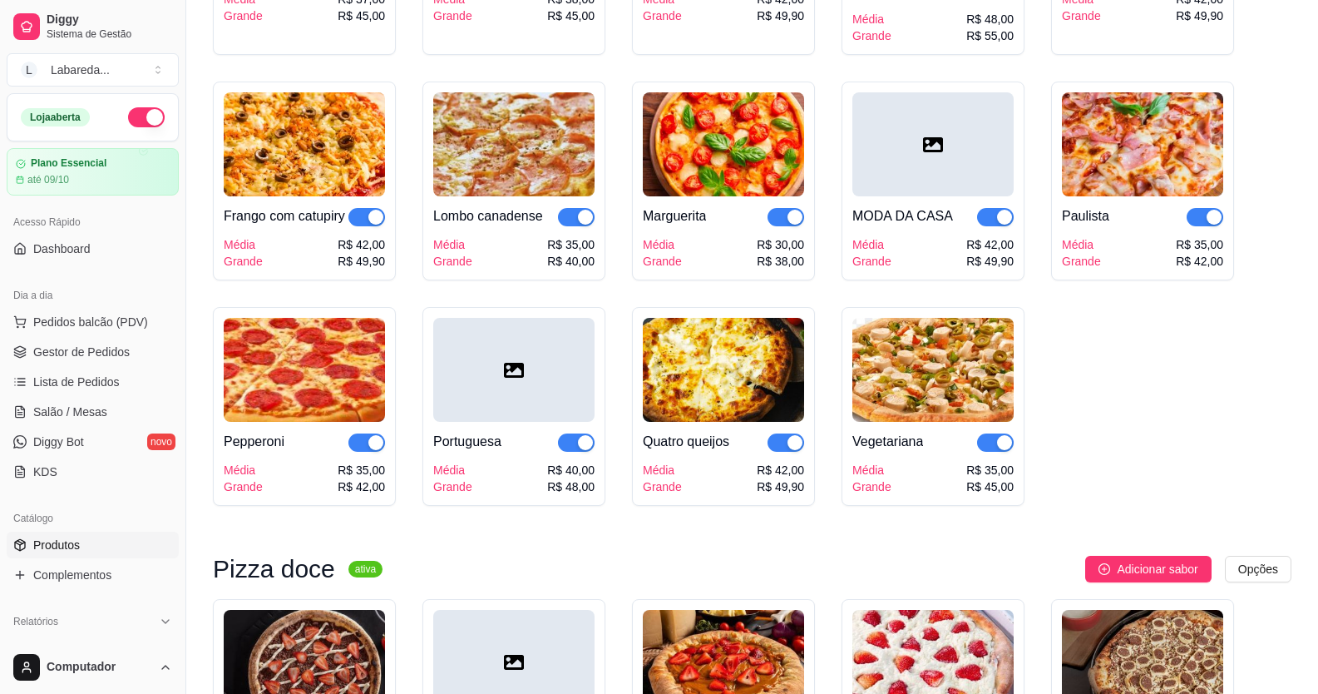
click at [986, 452] on span "button" at bounding box center [995, 442] width 37 height 18
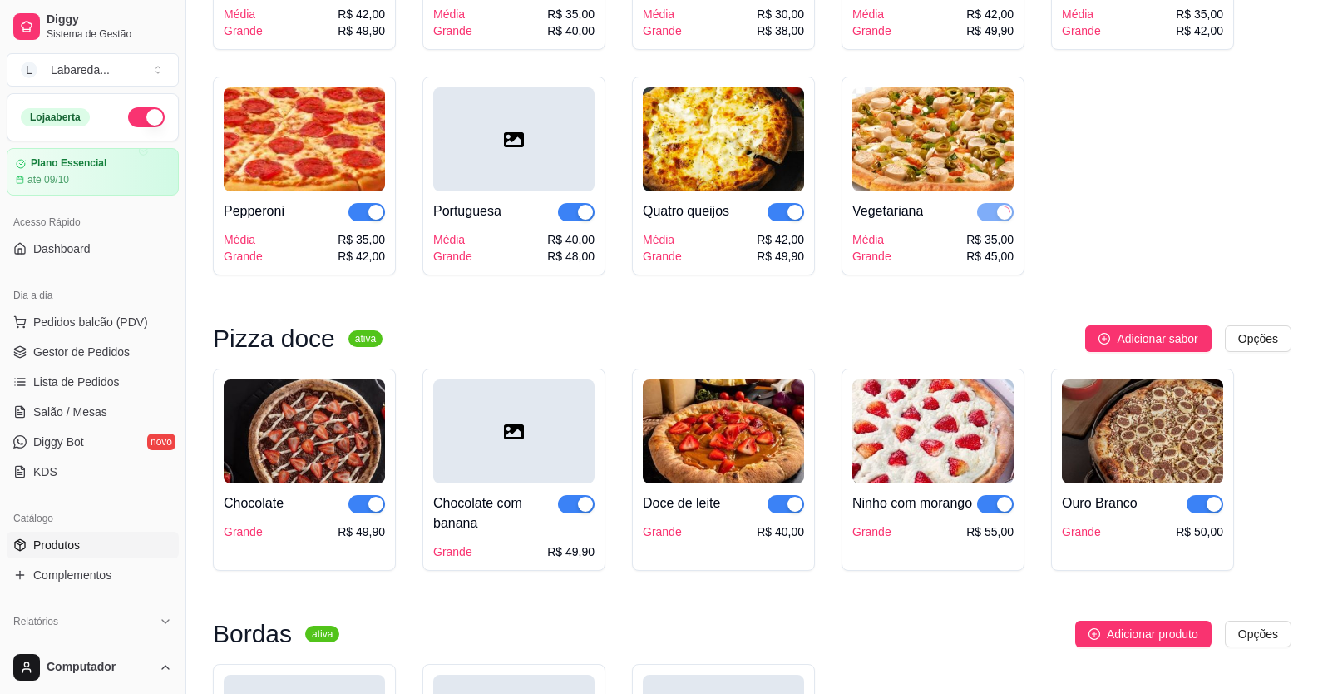
scroll to position [2079, 0]
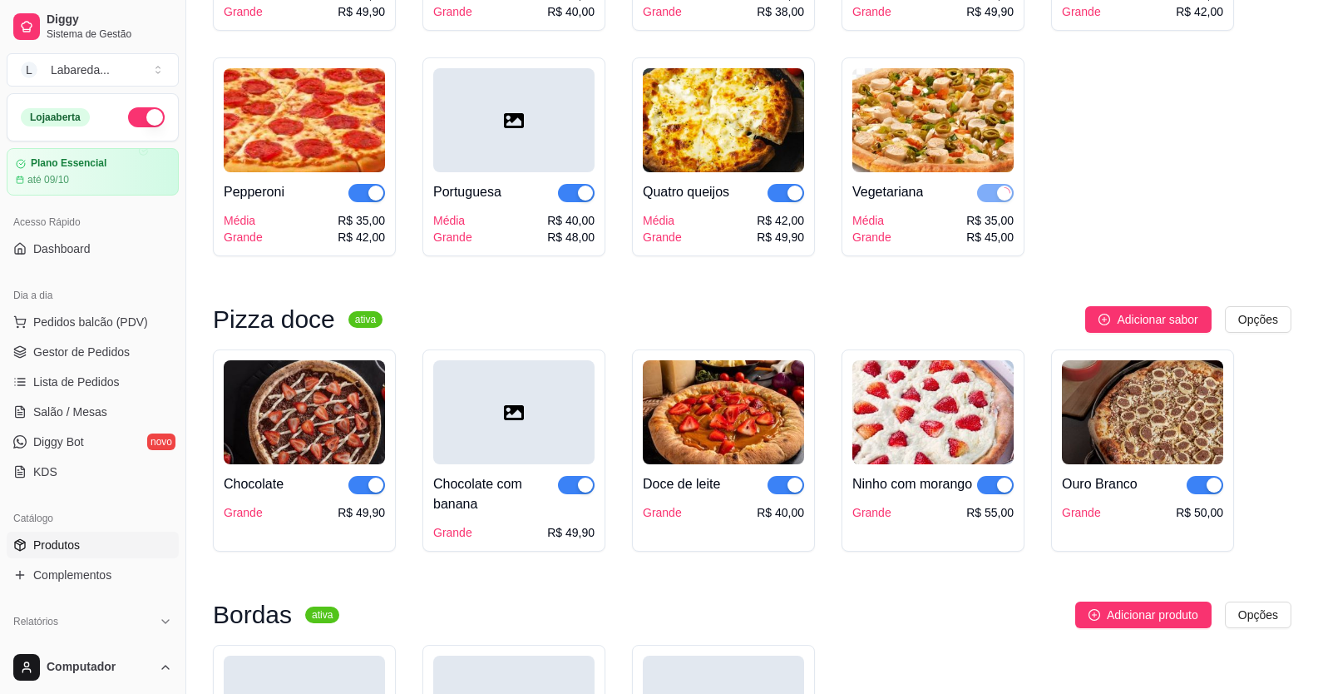
click at [992, 494] on span "button" at bounding box center [995, 485] width 37 height 18
click at [1212, 492] on div "button" at bounding box center [1214, 484] width 15 height 15
click at [574, 494] on span "button" at bounding box center [576, 485] width 37 height 18
click at [799, 628] on div "Adicionar produto Opções" at bounding box center [822, 614] width 939 height 27
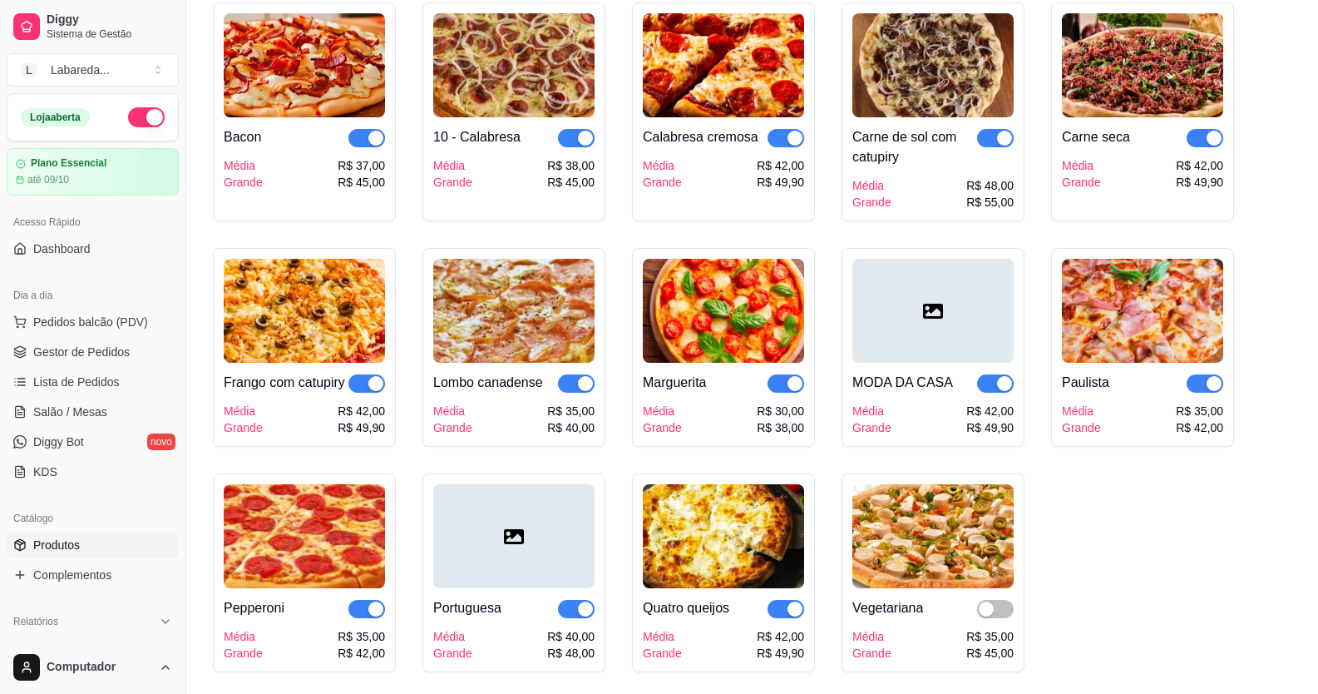
scroll to position [2269, 0]
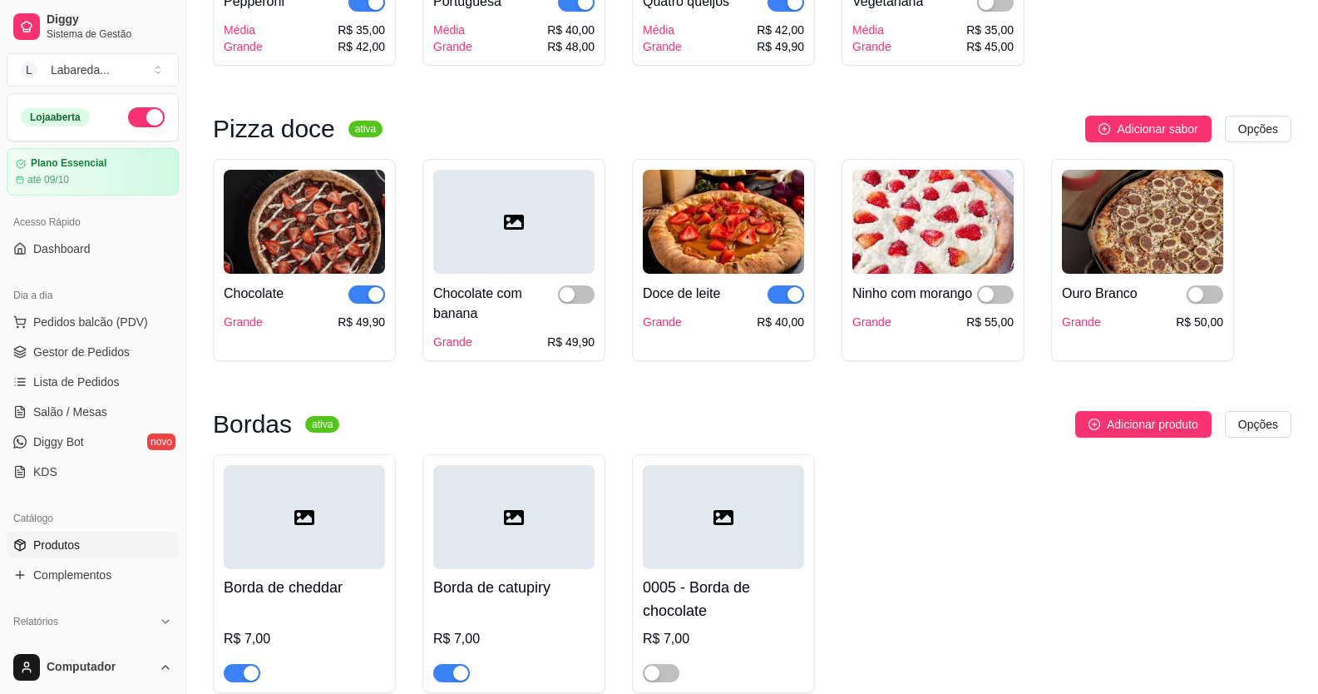
drag, startPoint x: 448, startPoint y: 238, endPoint x: 103, endPoint y: 726, distance: 597.8
